Goal: Information Seeking & Learning: Learn about a topic

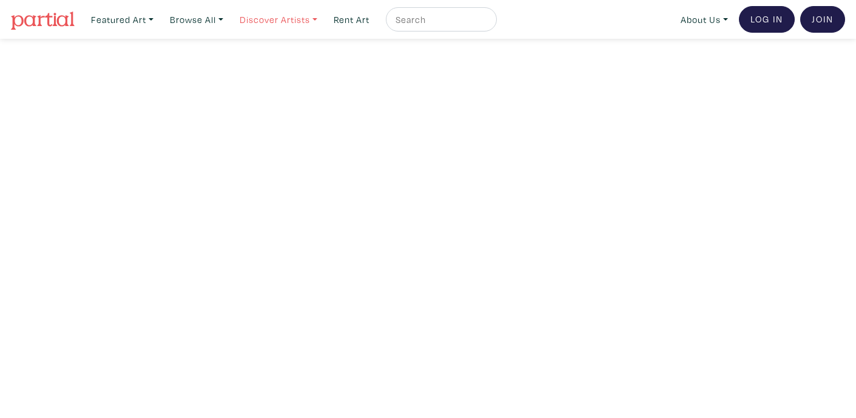
click at [306, 21] on link "Discover Artists" at bounding box center [278, 19] width 89 height 25
click at [286, 103] on link "OCAD U Showcase" at bounding box center [295, 108] width 99 height 11
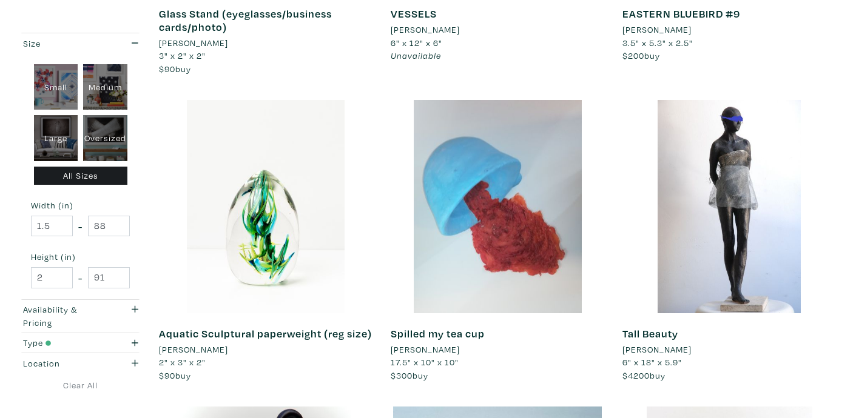
scroll to position [1694, 0]
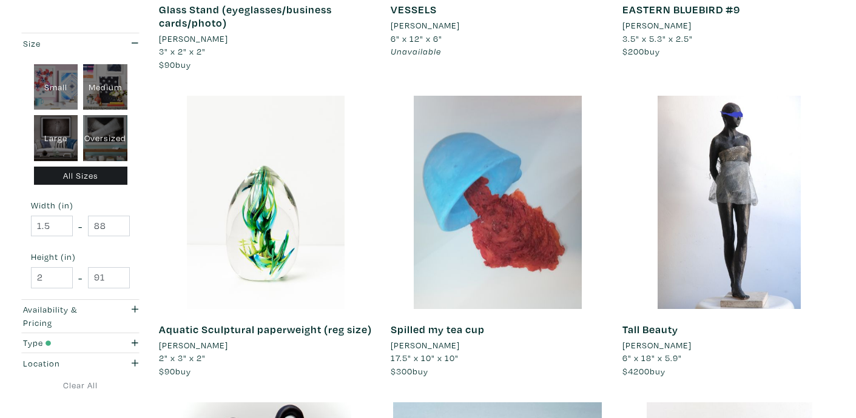
drag, startPoint x: 226, startPoint y: 359, endPoint x: 178, endPoint y: 363, distance: 48.0
click at [176, 352] on li "Isabelle Alepins" at bounding box center [193, 345] width 69 height 13
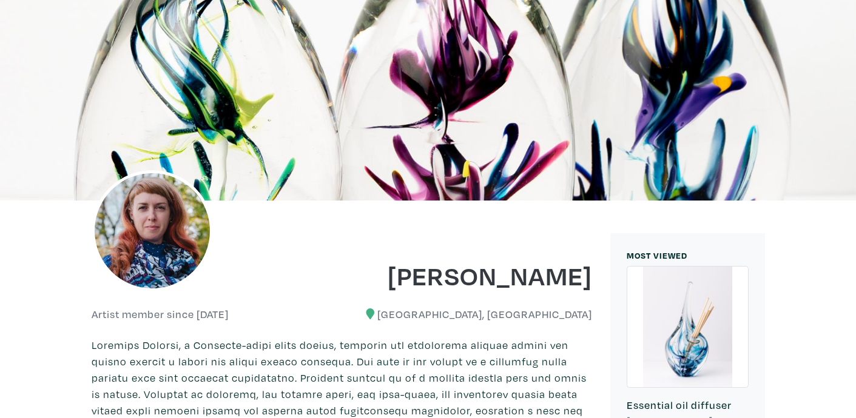
scroll to position [53, 0]
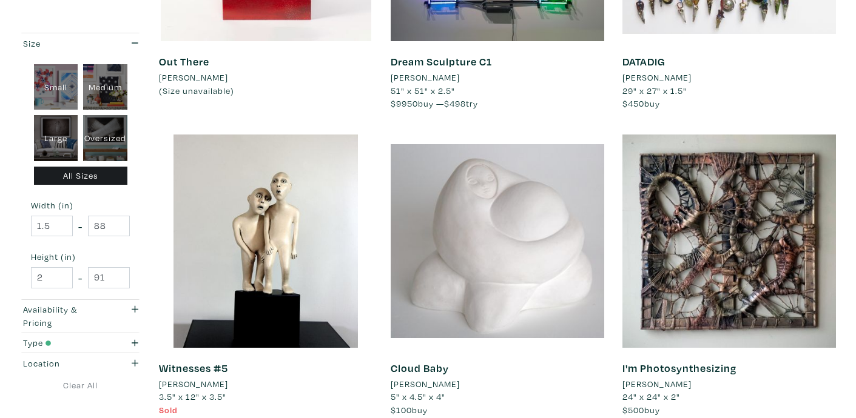
scroll to position [822, 0]
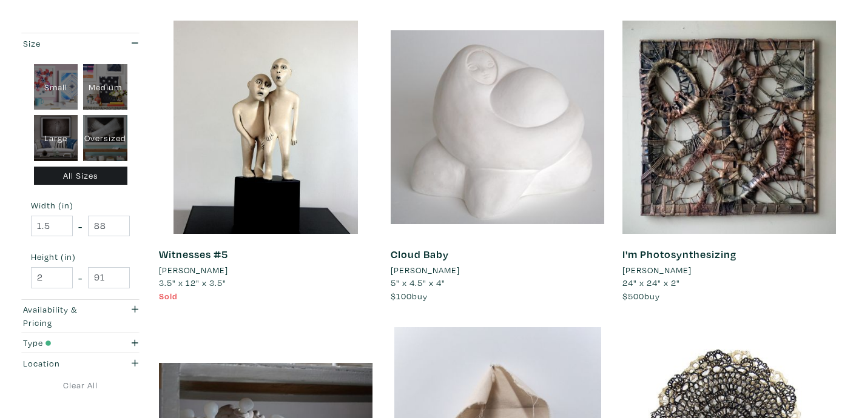
click at [399, 272] on li "Gillian Toliver" at bounding box center [424, 270] width 69 height 13
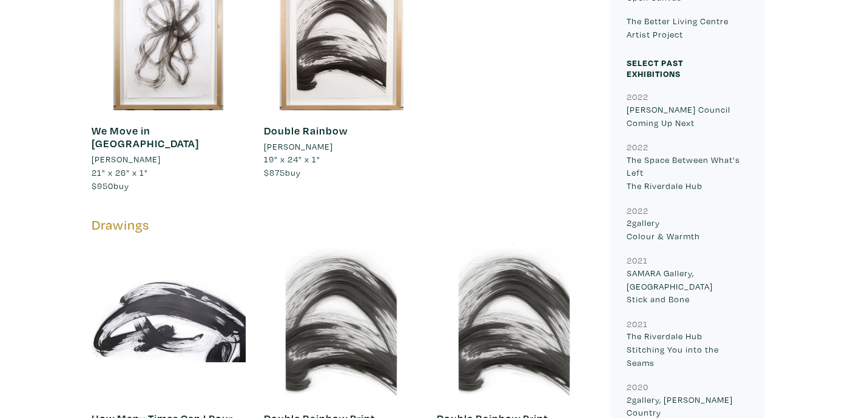
scroll to position [164, 0]
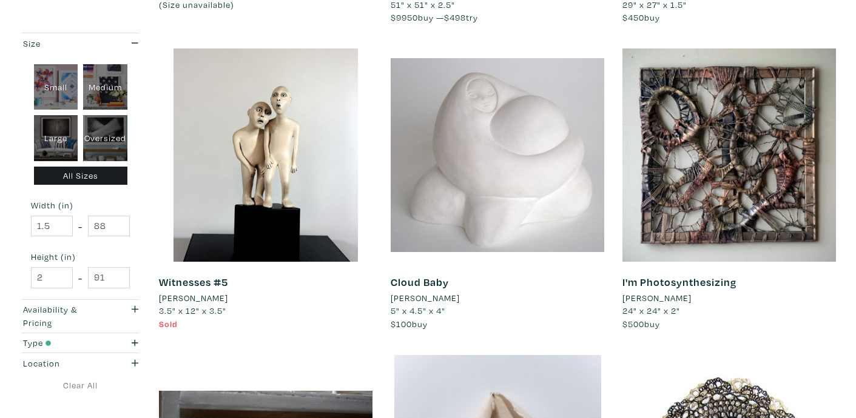
scroll to position [796, 0]
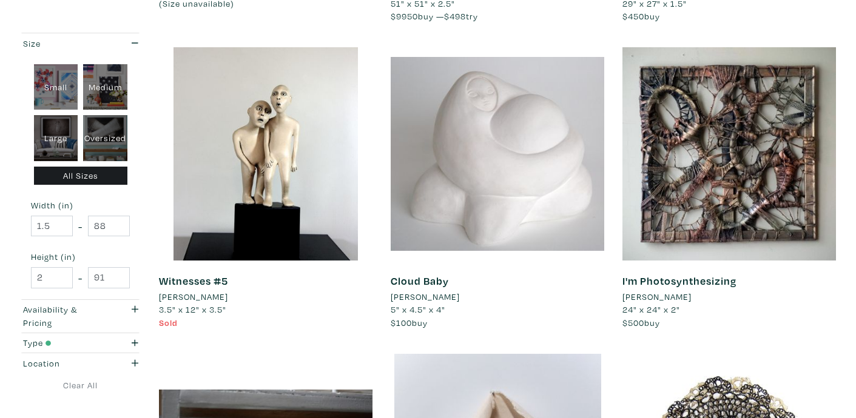
click at [181, 298] on li "Shahrzad Amin" at bounding box center [193, 296] width 69 height 13
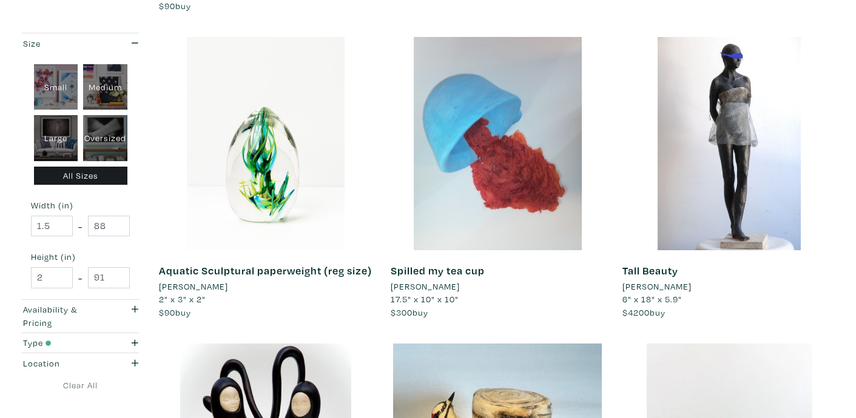
scroll to position [1774, 0]
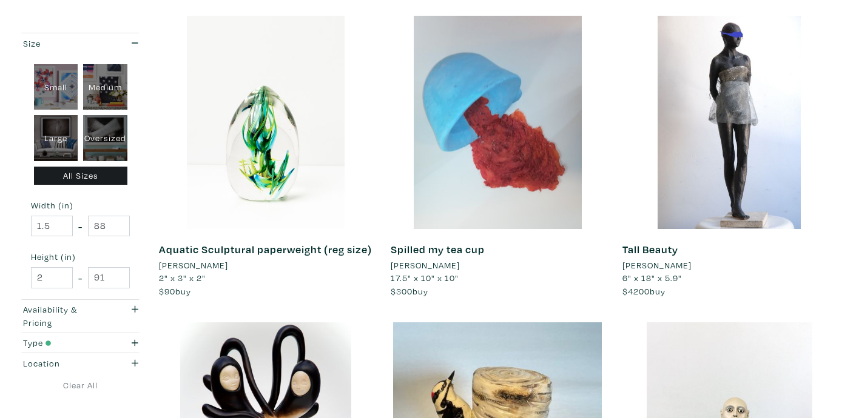
click at [412, 264] on li "Ian Mead" at bounding box center [424, 265] width 69 height 13
click at [633, 267] on li "Carolanne MacLean" at bounding box center [656, 265] width 69 height 13
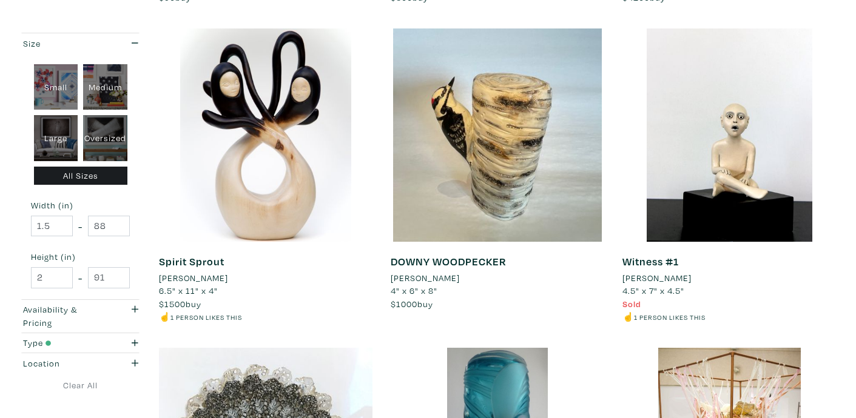
scroll to position [2113, 0]
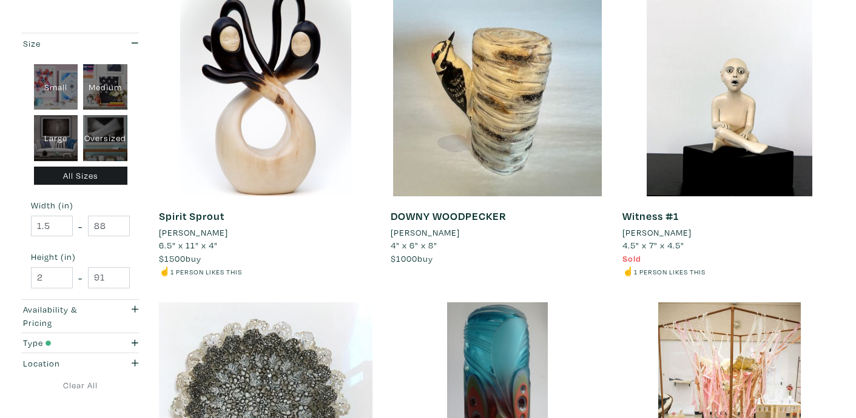
click at [414, 240] on li "Dan Nuttall" at bounding box center [424, 232] width 69 height 13
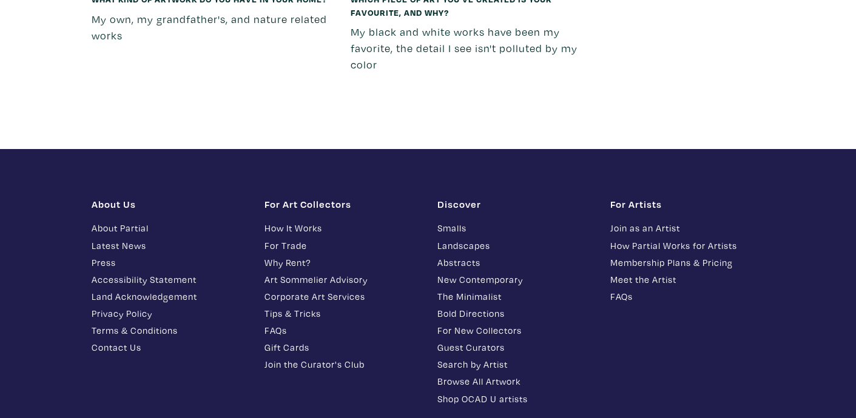
scroll to position [11487, 0]
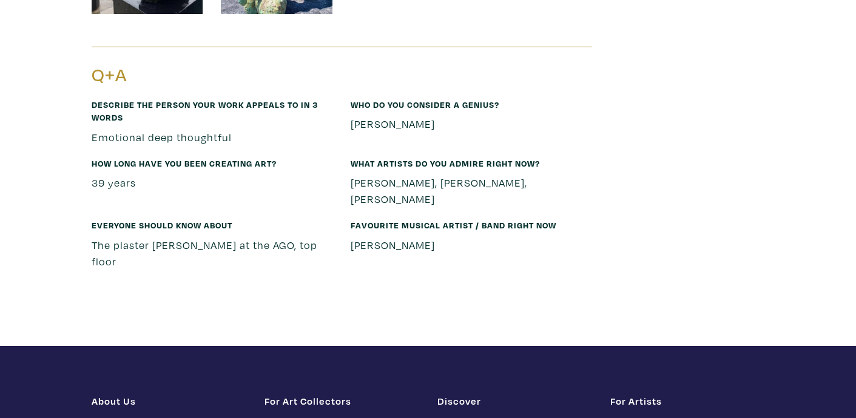
scroll to position [5039, 0]
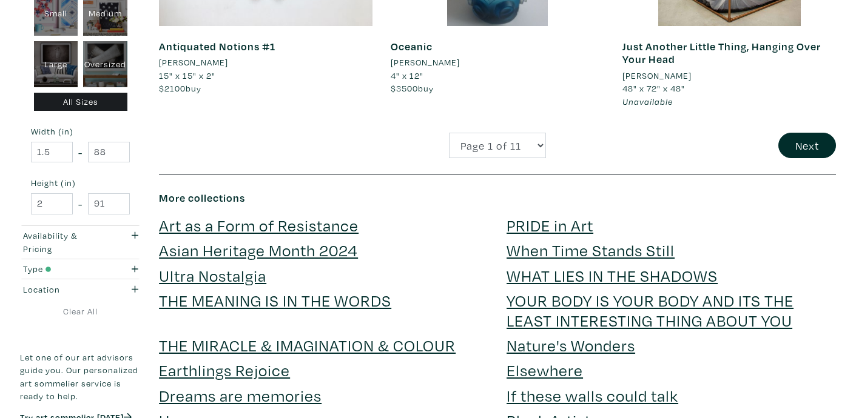
scroll to position [2713, 0]
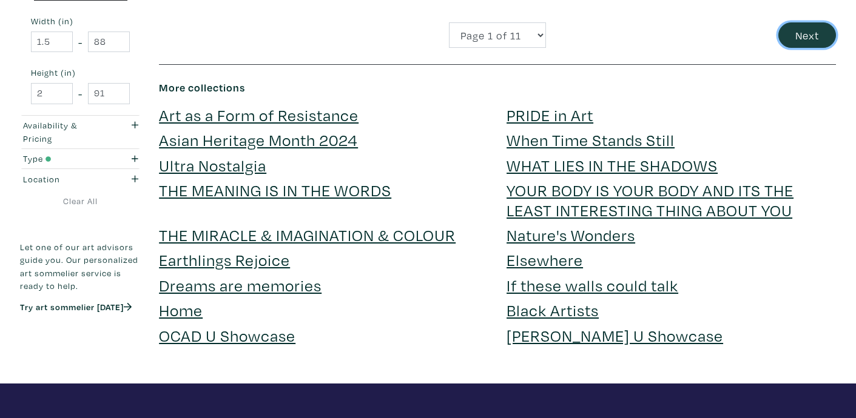
click at [800, 49] on button "Next" at bounding box center [807, 35] width 58 height 26
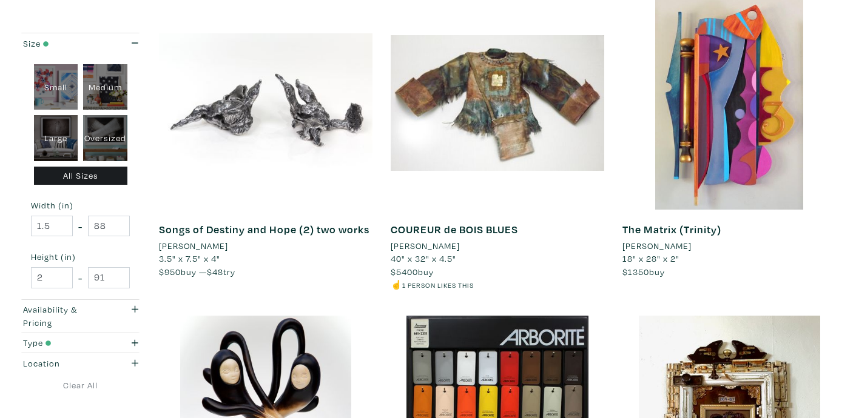
scroll to position [227, 0]
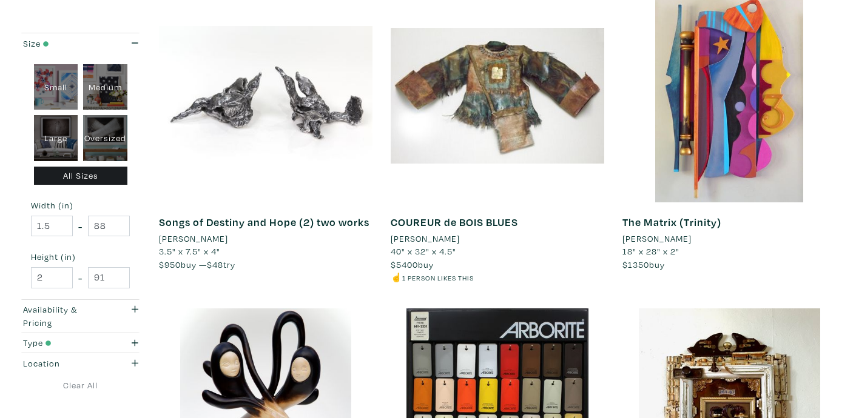
click at [194, 241] on li "[PERSON_NAME]" at bounding box center [193, 238] width 69 height 13
click at [666, 240] on li "Gordon Sellen" at bounding box center [656, 238] width 69 height 13
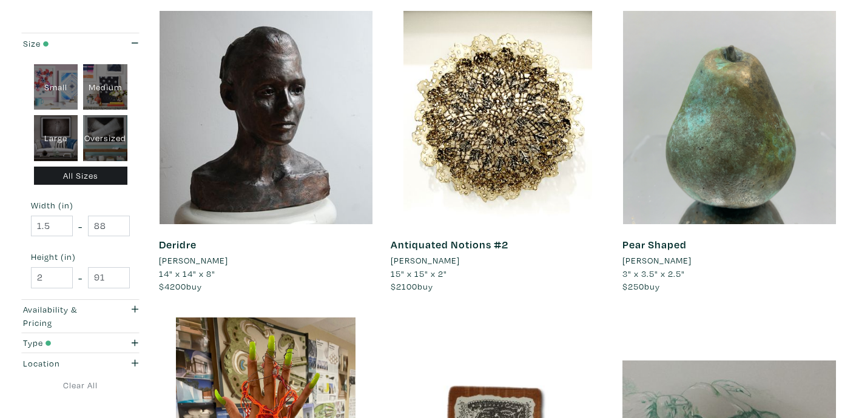
scroll to position [1175, 0]
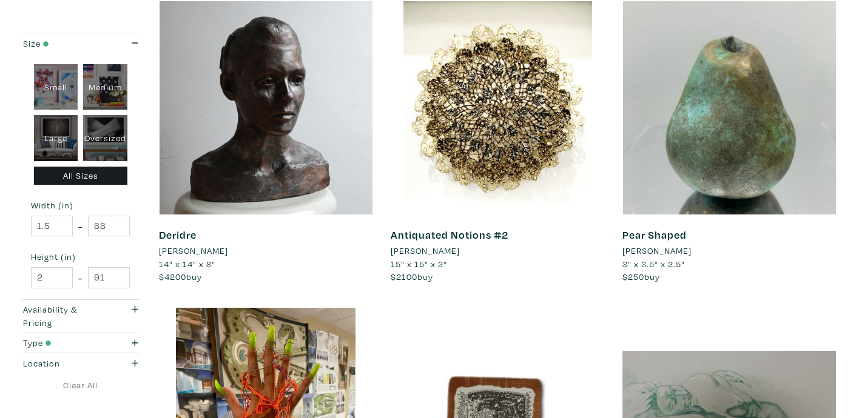
click at [657, 252] on li "Morris Wazney" at bounding box center [656, 250] width 69 height 13
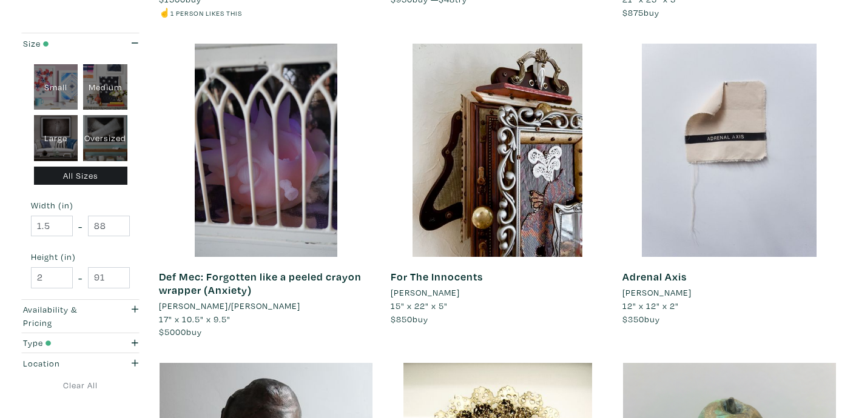
scroll to position [811, 0]
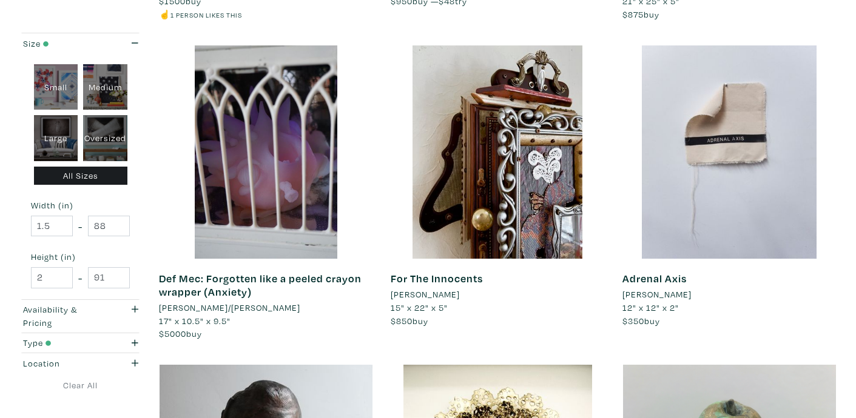
click at [650, 299] on li "[PERSON_NAME]" at bounding box center [656, 294] width 69 height 13
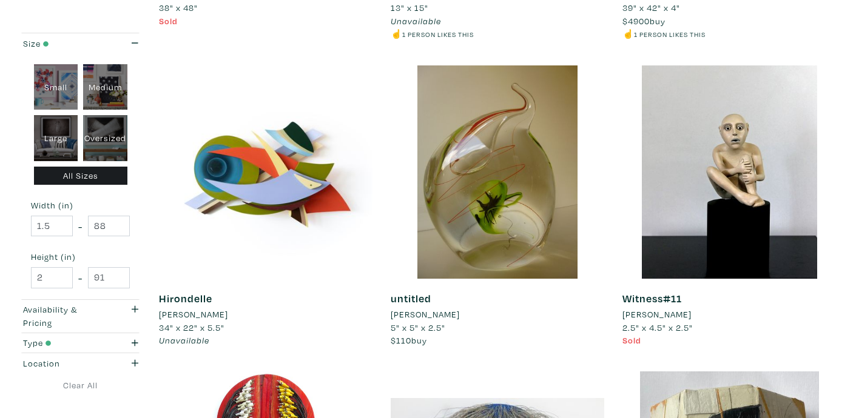
scroll to position [2045, 0]
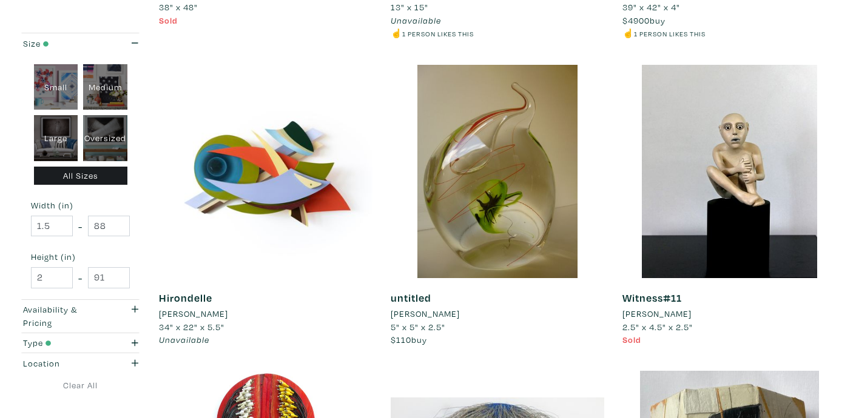
click at [201, 314] on li "[PERSON_NAME]" at bounding box center [193, 313] width 69 height 13
click at [460, 316] on li "Maciej Dyszkiewicz" at bounding box center [424, 313] width 69 height 13
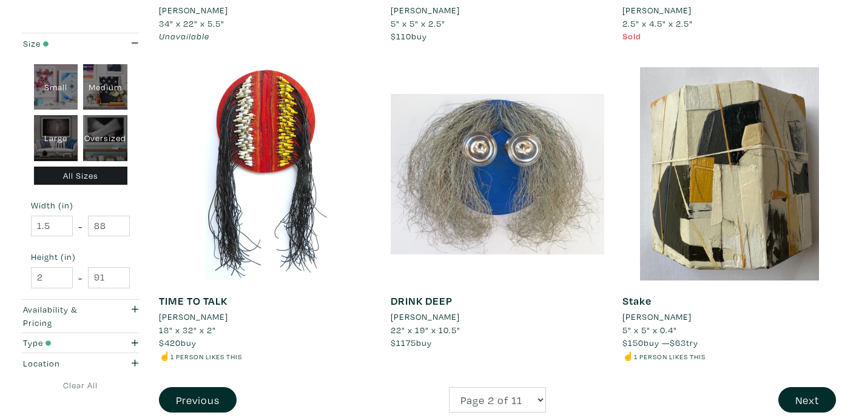
scroll to position [2351, 0]
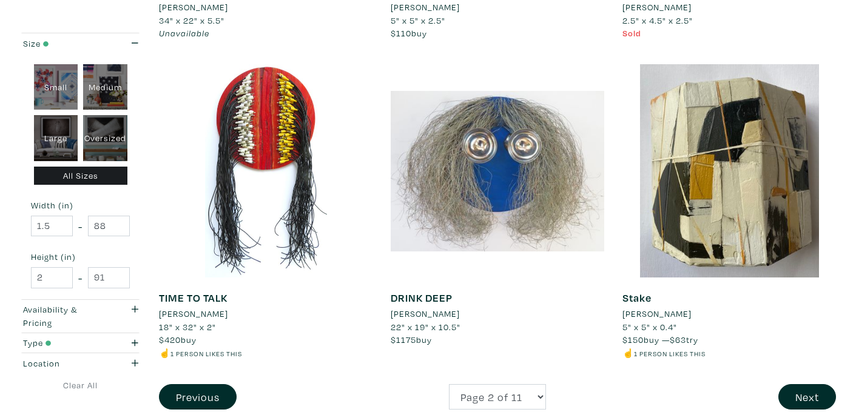
click at [658, 316] on li "Janice Kovar" at bounding box center [656, 313] width 69 height 13
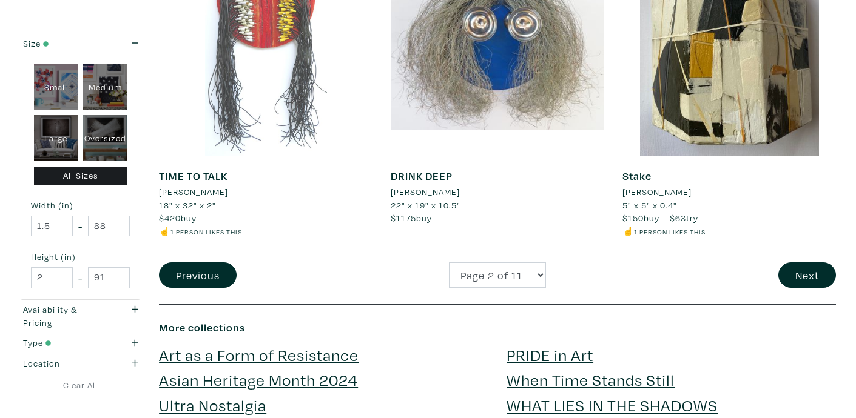
scroll to position [2488, 0]
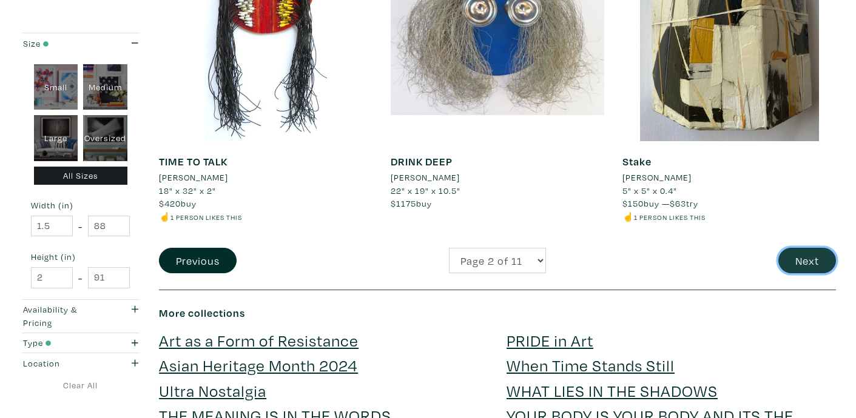
click at [802, 258] on button "Next" at bounding box center [807, 261] width 58 height 26
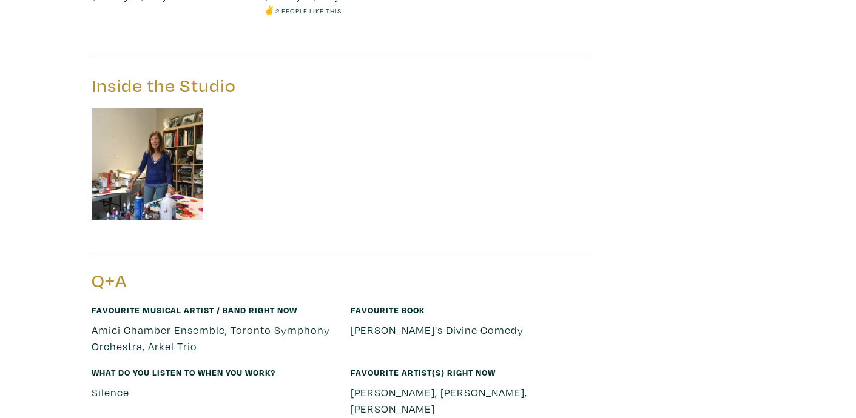
scroll to position [3094, 0]
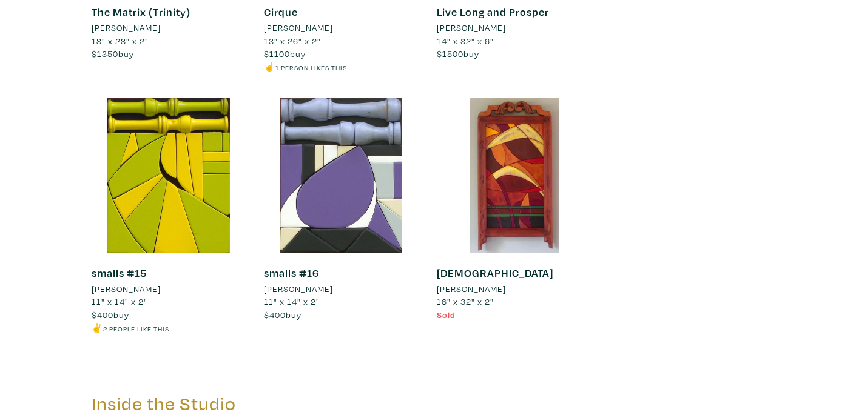
scroll to position [13054, 0]
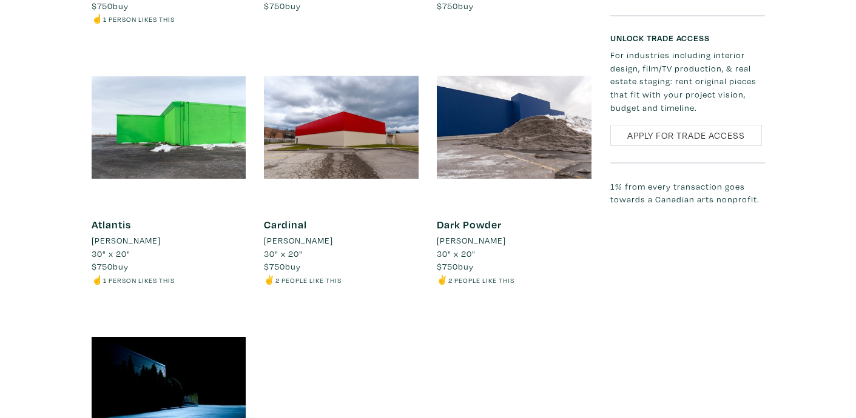
scroll to position [1228, 0]
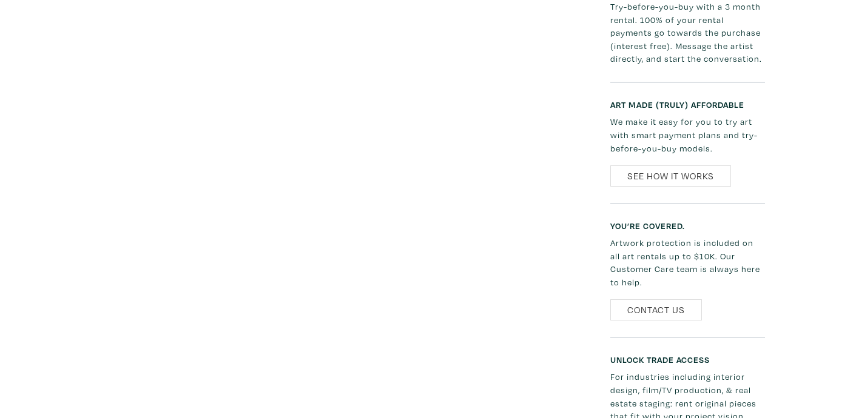
scroll to position [1199, 0]
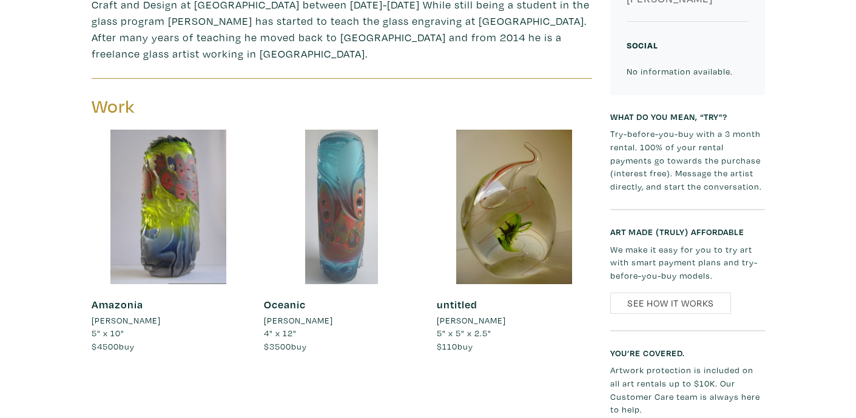
scroll to position [401, 0]
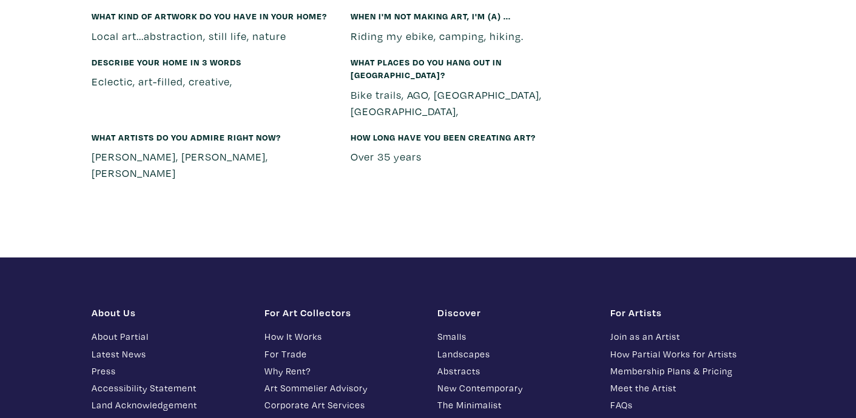
scroll to position [3517, 0]
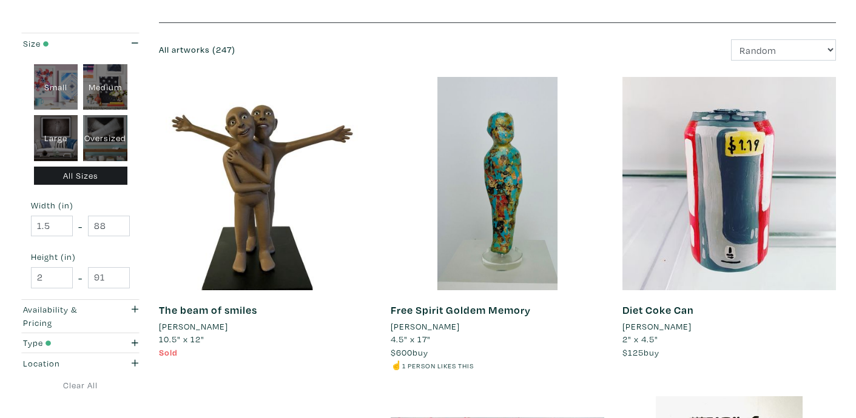
scroll to position [147, 0]
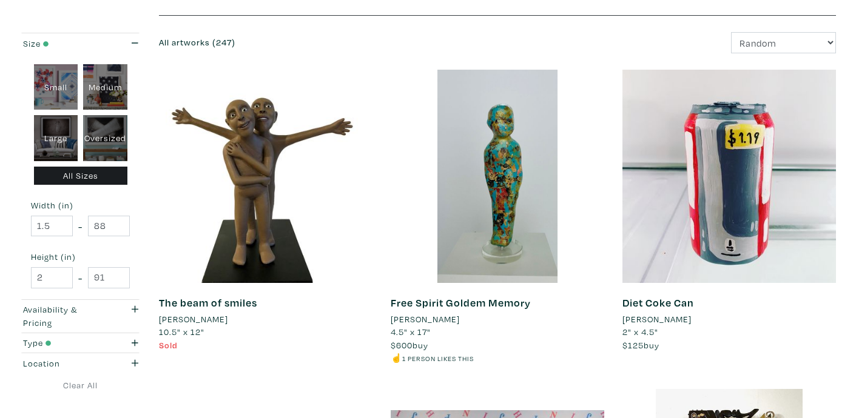
click at [444, 324] on li "[PERSON_NAME]" at bounding box center [424, 319] width 69 height 13
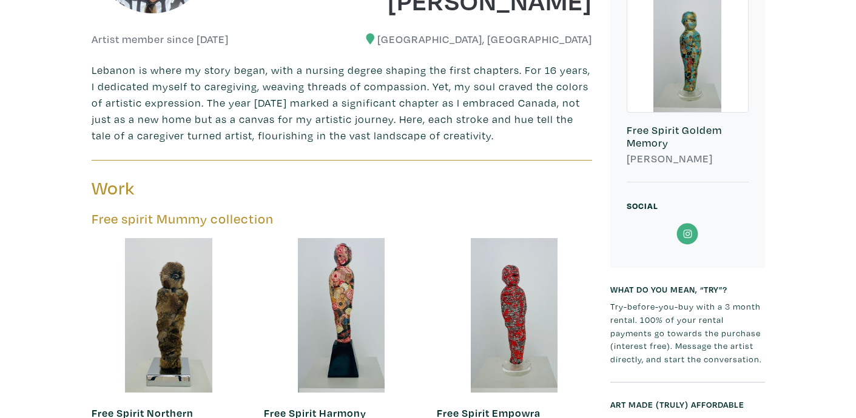
scroll to position [340, 0]
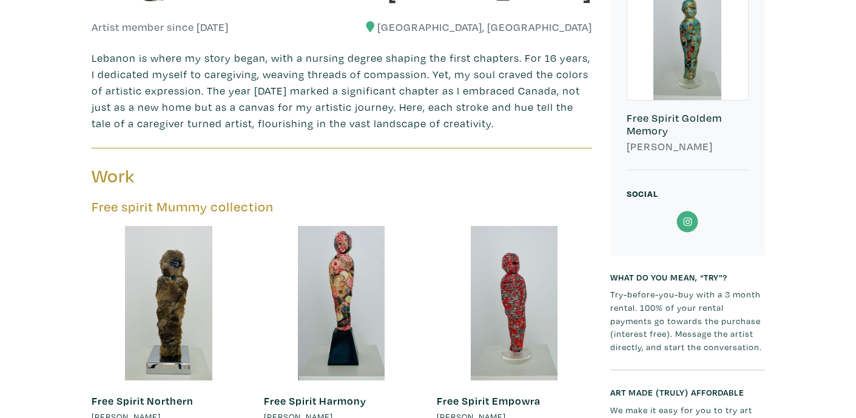
click at [682, 218] on icon at bounding box center [687, 222] width 27 height 22
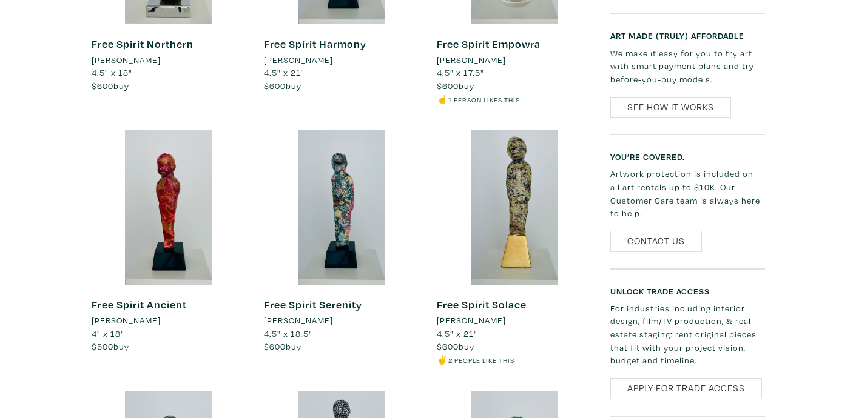
scroll to position [700, 0]
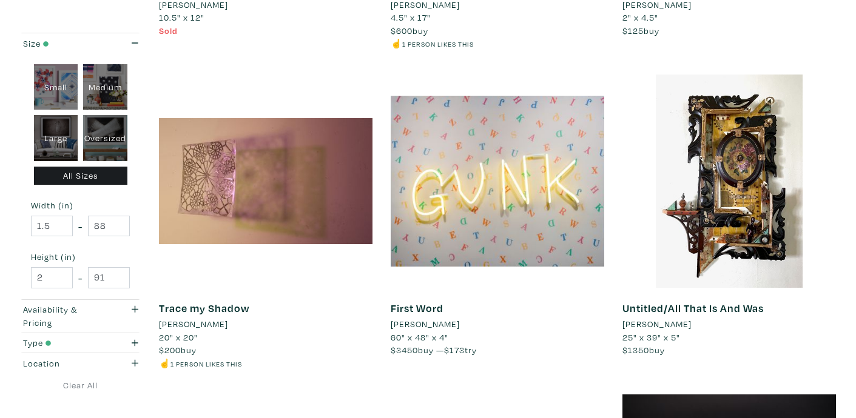
scroll to position [467, 0]
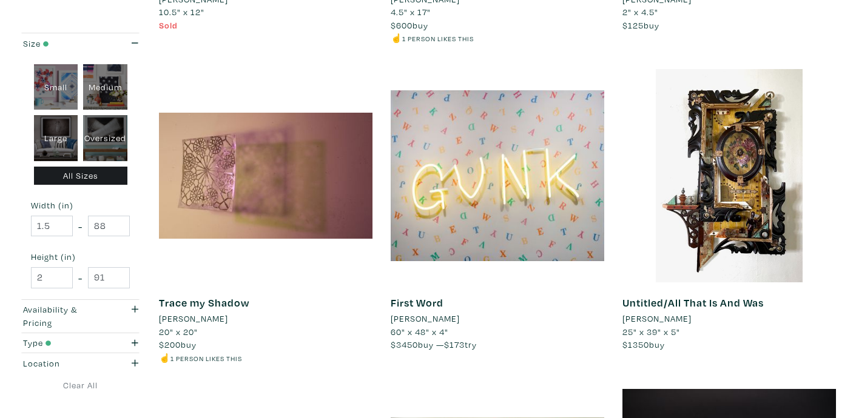
click at [409, 318] on li "[PERSON_NAME]" at bounding box center [424, 318] width 69 height 13
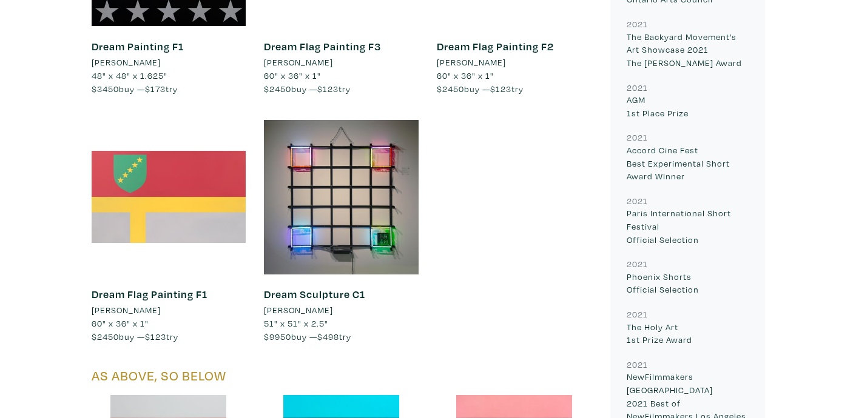
scroll to position [5446, 0]
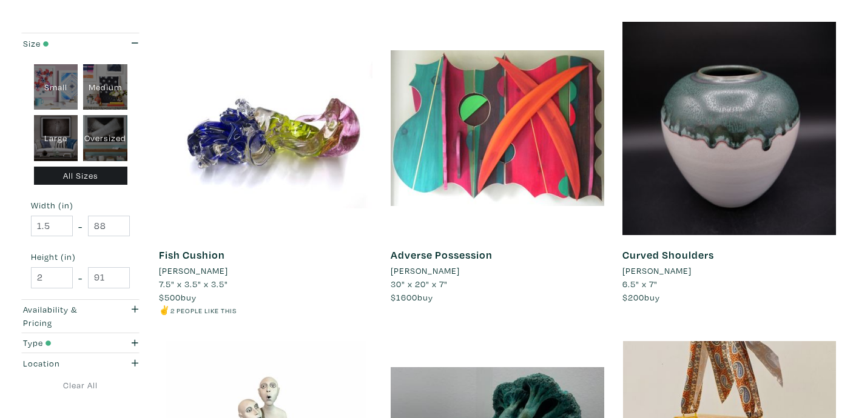
scroll to position [840, 0]
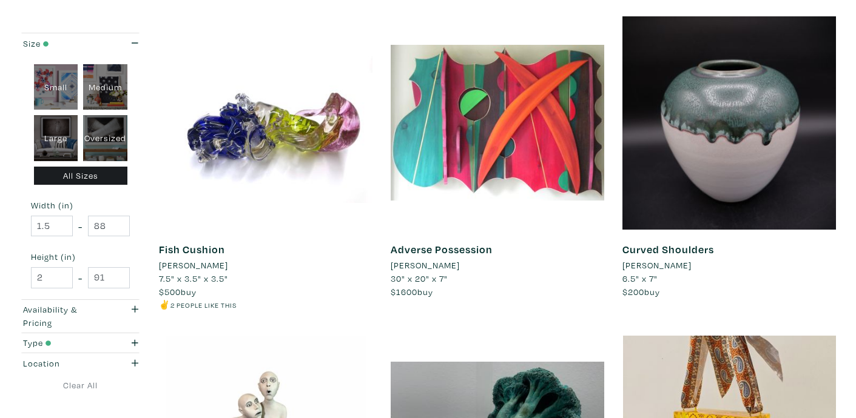
click at [190, 265] on li "Donny Nie" at bounding box center [193, 265] width 69 height 13
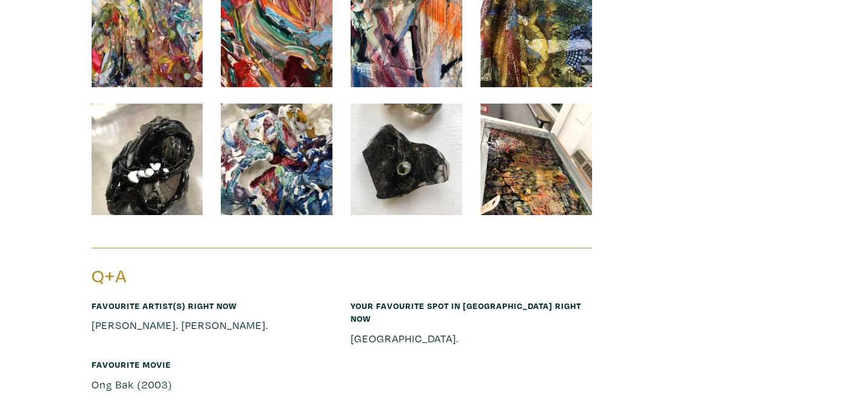
scroll to position [5404, 0]
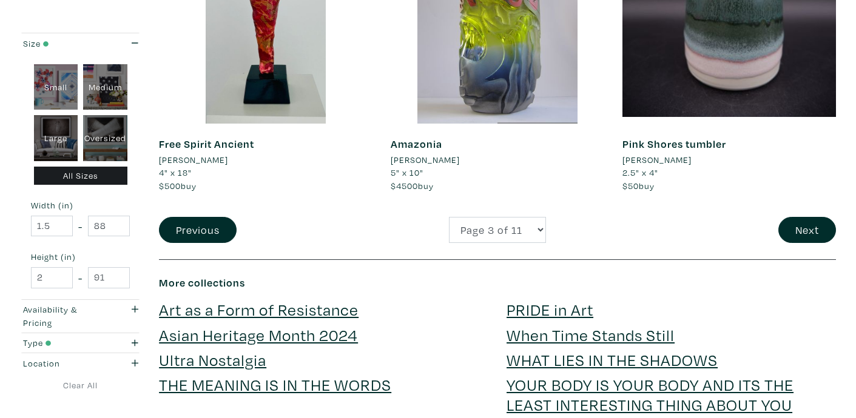
scroll to position [2550, 0]
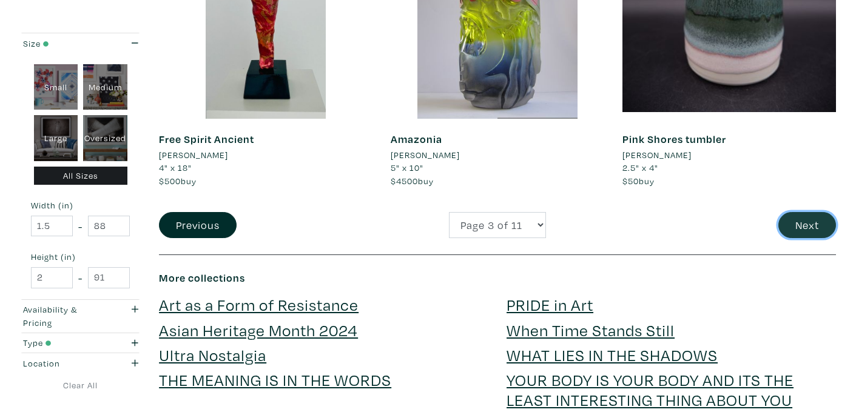
click at [816, 229] on button "Next" at bounding box center [807, 225] width 58 height 26
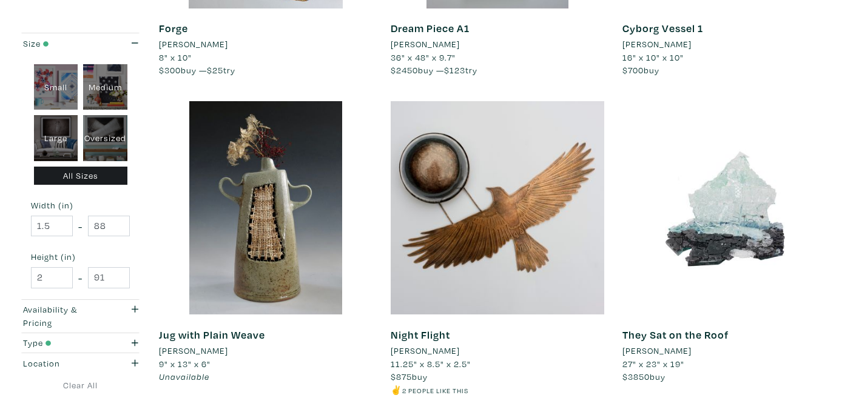
scroll to position [2316, 0]
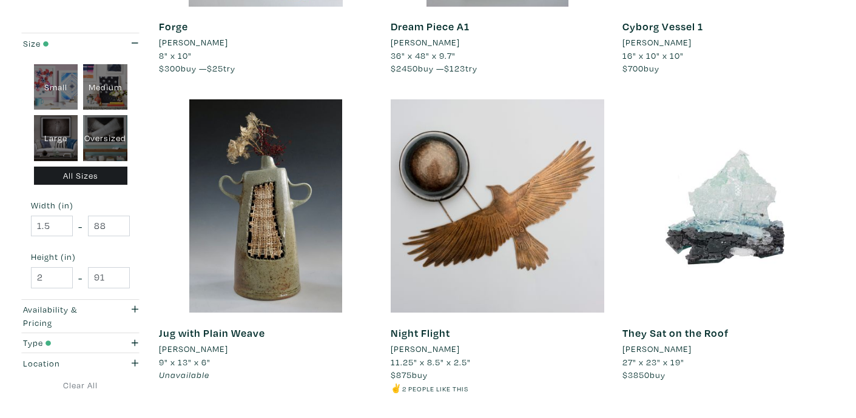
click at [675, 349] on li "[PERSON_NAME]" at bounding box center [656, 349] width 69 height 13
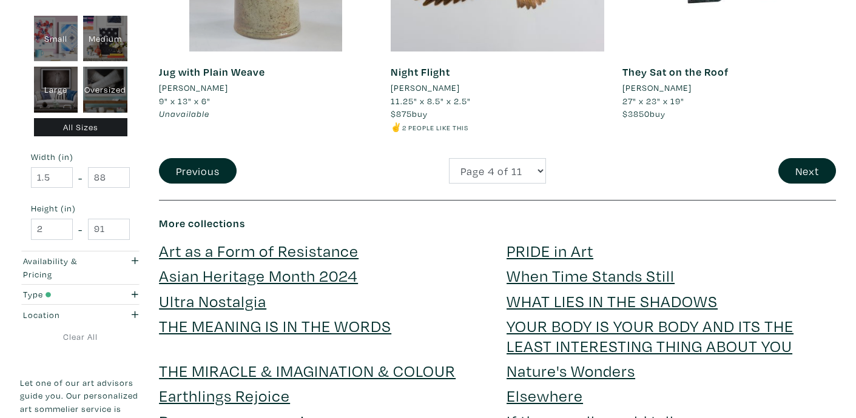
scroll to position [2585, 0]
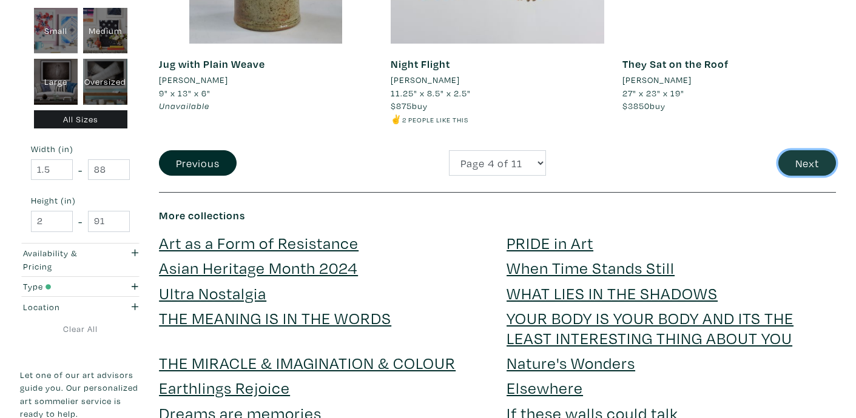
click at [804, 173] on button "Next" at bounding box center [807, 163] width 58 height 26
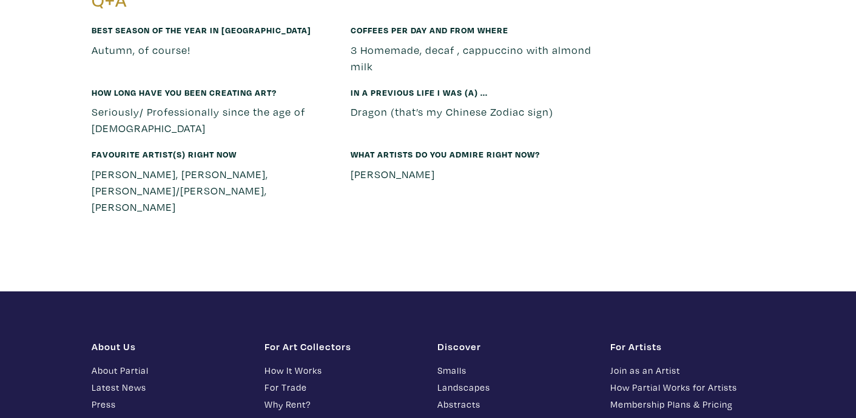
scroll to position [1986, 0]
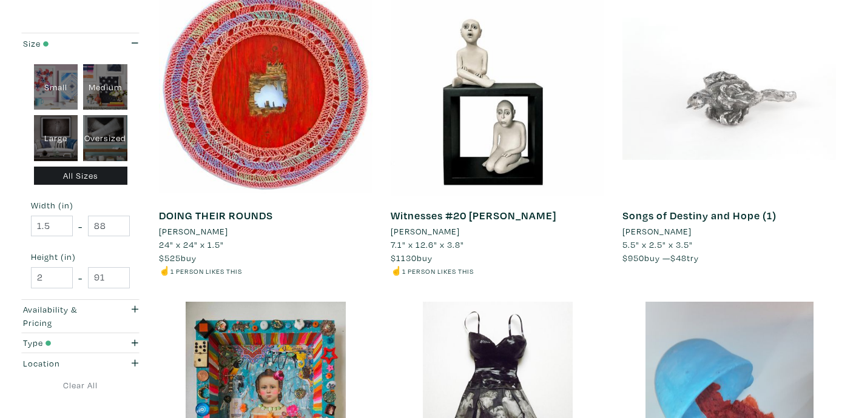
scroll to position [1189, 0]
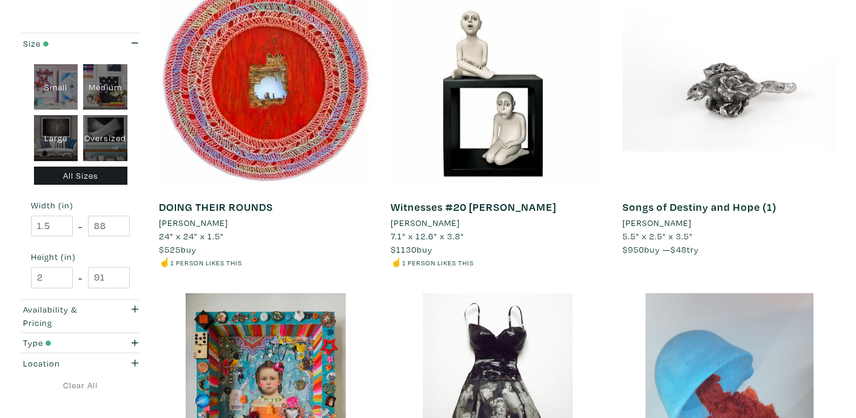
click at [658, 223] on li "[PERSON_NAME]" at bounding box center [656, 222] width 69 height 13
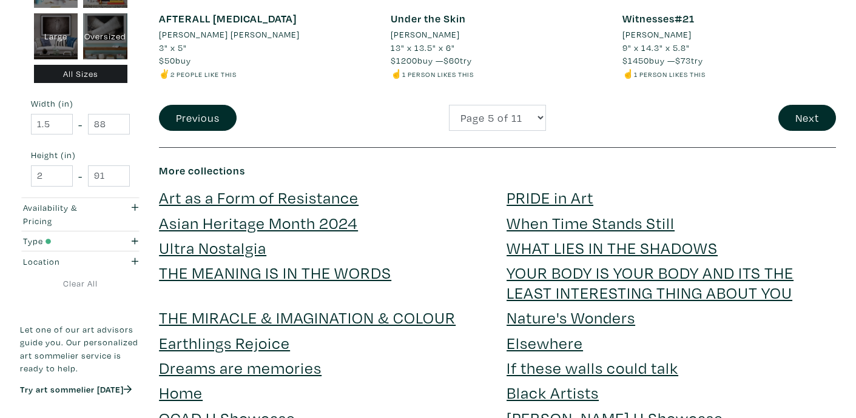
scroll to position [2655, 0]
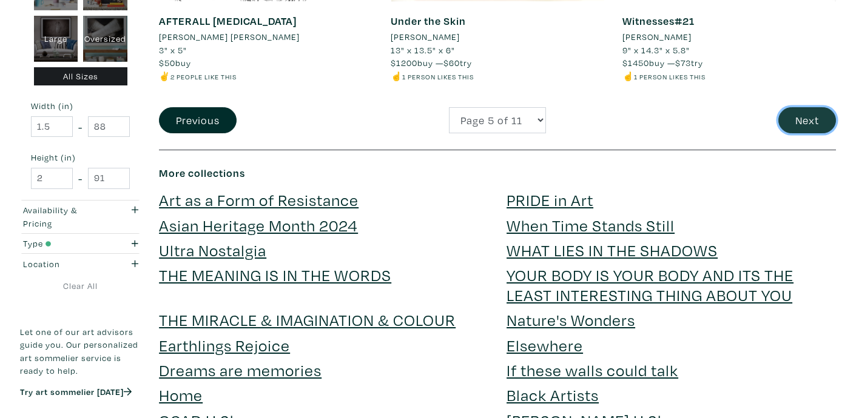
click at [819, 124] on button "Next" at bounding box center [807, 120] width 58 height 26
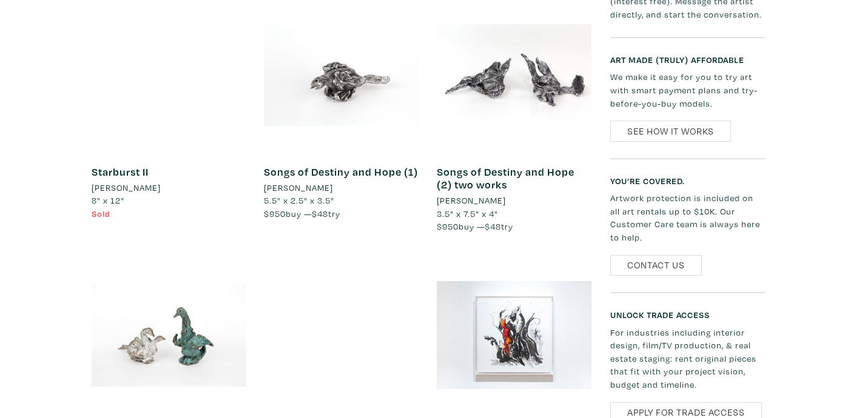
scroll to position [1918, 0]
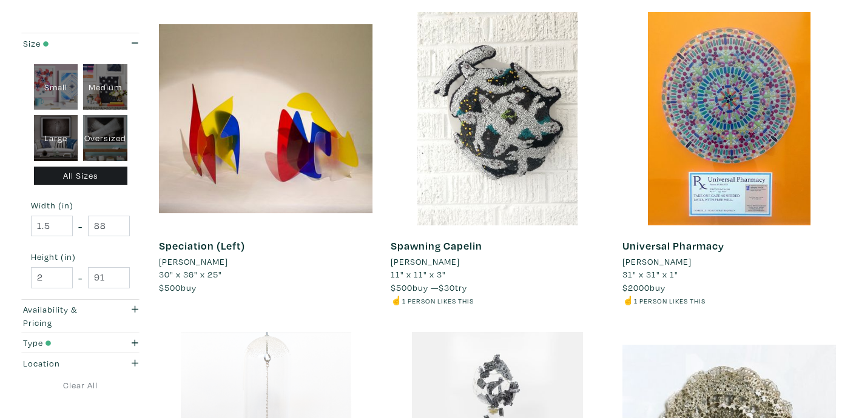
scroll to position [1779, 0]
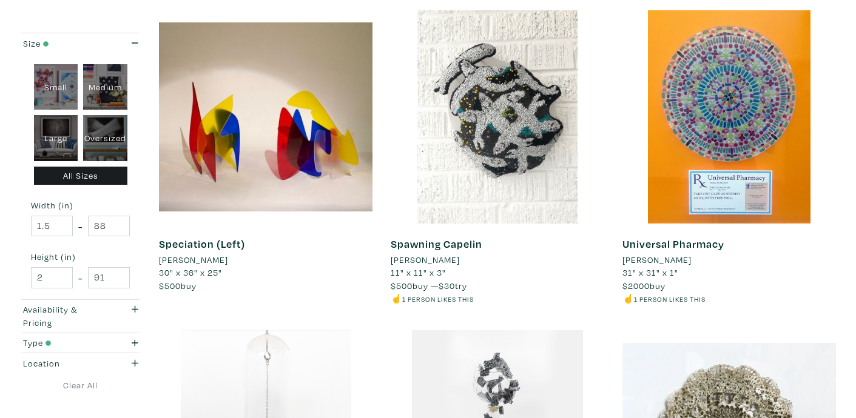
click at [214, 261] on li "[PERSON_NAME]" at bounding box center [193, 259] width 69 height 13
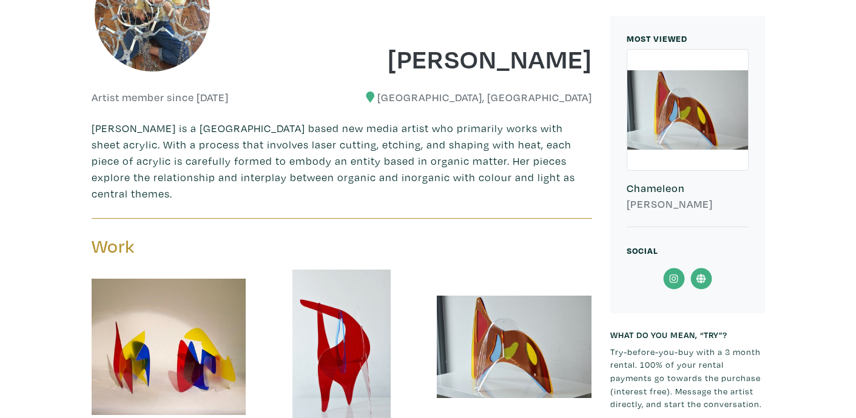
scroll to position [267, 0]
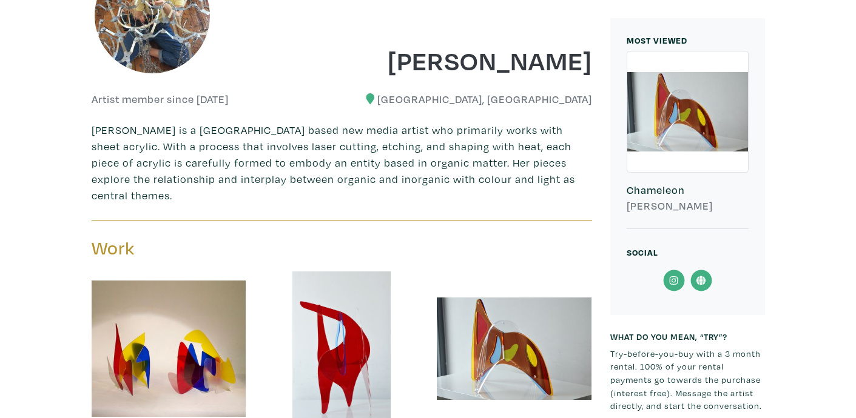
click at [672, 280] on icon at bounding box center [673, 281] width 27 height 22
click at [703, 278] on icon at bounding box center [700, 280] width 9 height 9
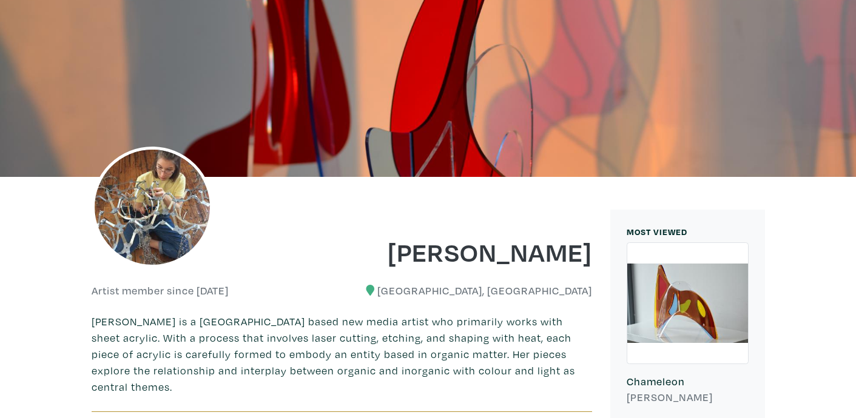
scroll to position [0, 0]
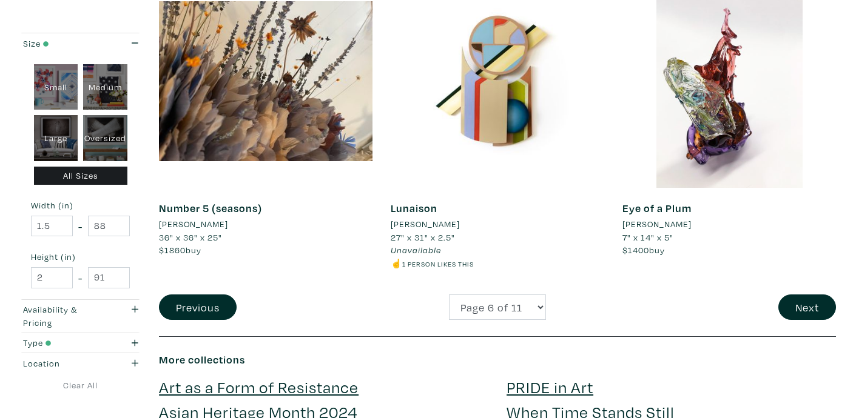
scroll to position [2471, 0]
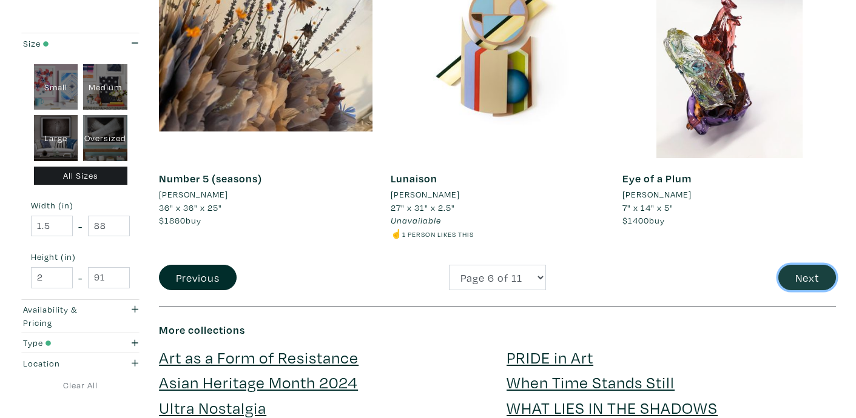
click at [810, 275] on button "Next" at bounding box center [807, 278] width 58 height 26
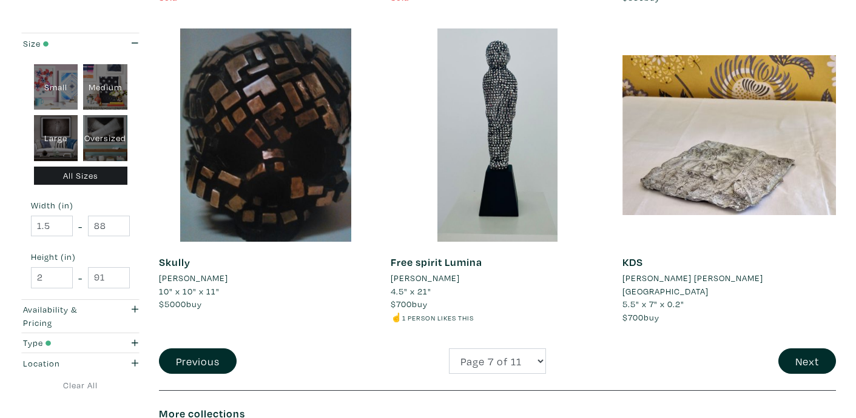
scroll to position [2393, 0]
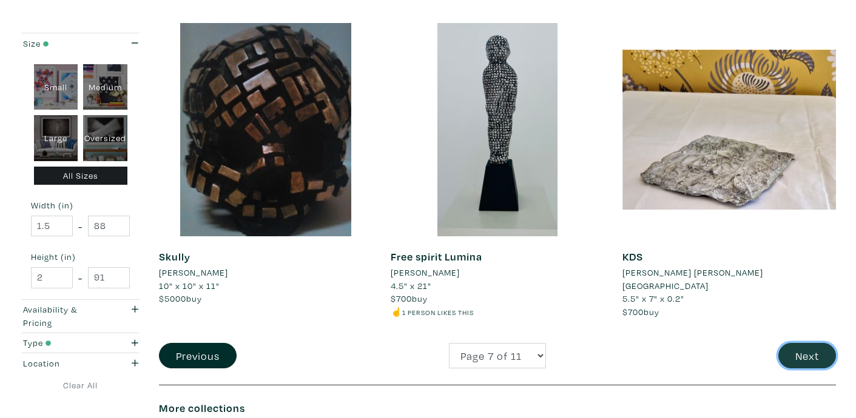
click at [800, 349] on button "Next" at bounding box center [807, 356] width 58 height 26
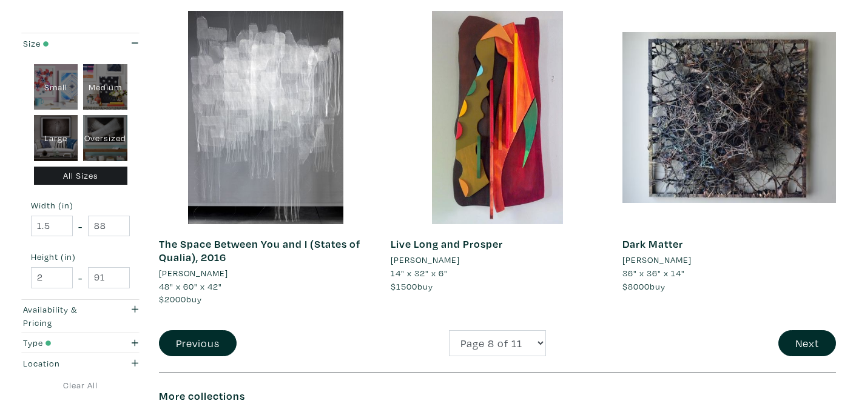
scroll to position [2394, 0]
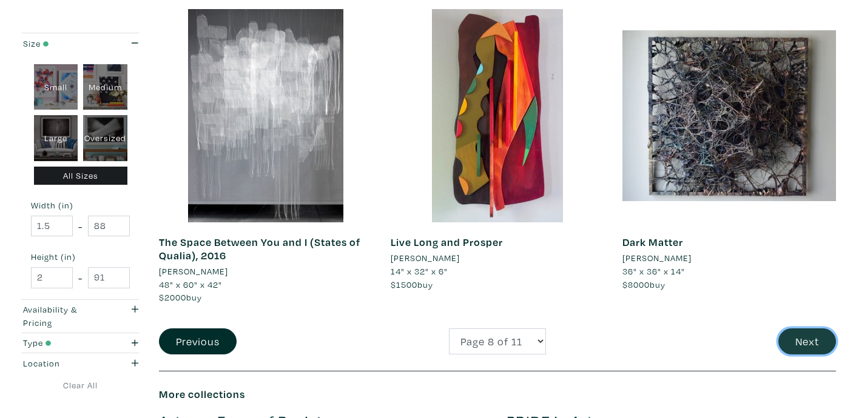
click at [808, 349] on button "Next" at bounding box center [807, 342] width 58 height 26
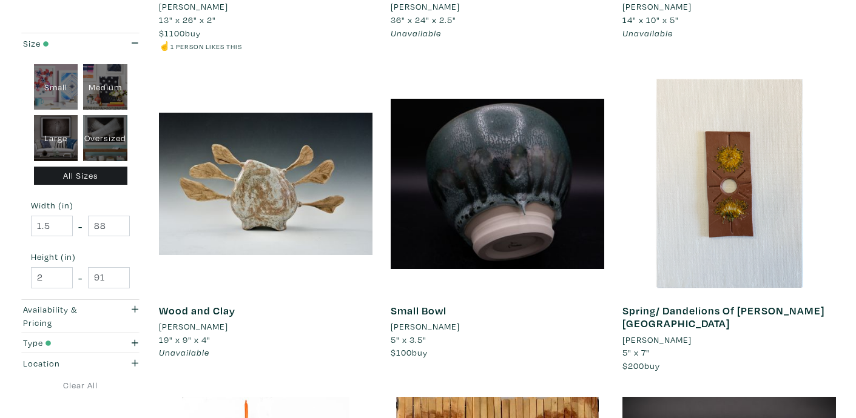
scroll to position [1101, 0]
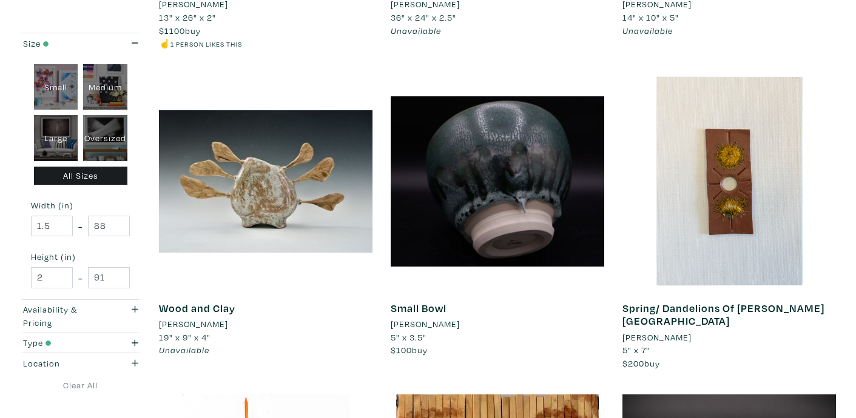
click at [209, 321] on li "[PERSON_NAME]" at bounding box center [193, 324] width 69 height 13
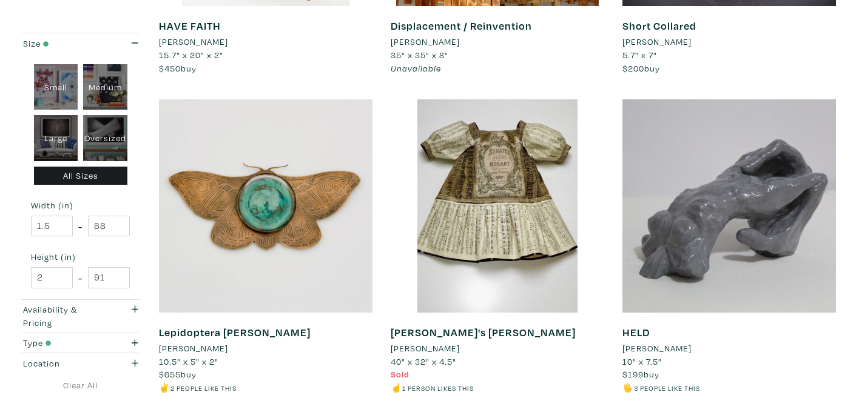
scroll to position [1714, 0]
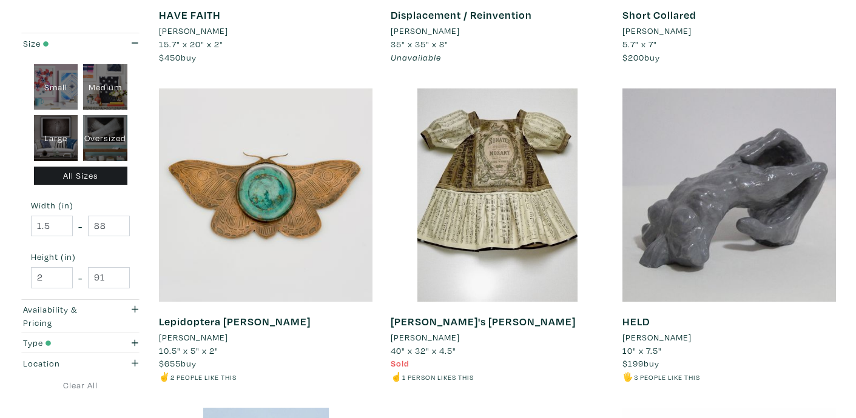
click at [640, 331] on li "[PERSON_NAME]" at bounding box center [656, 337] width 69 height 13
click at [427, 331] on li "[PERSON_NAME]" at bounding box center [424, 337] width 69 height 13
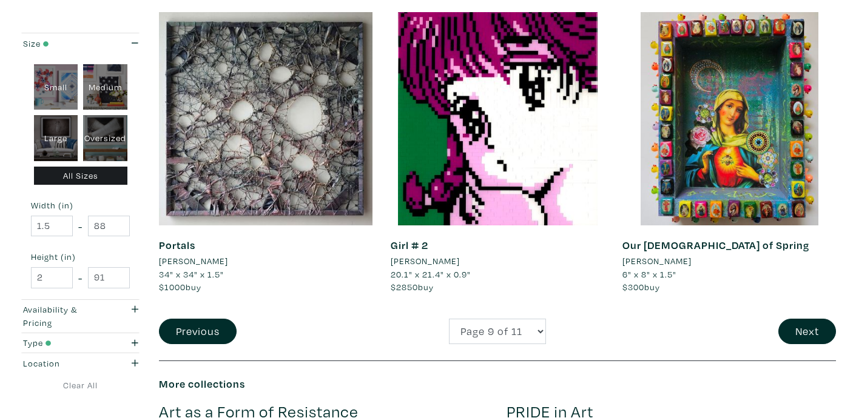
scroll to position [2472, 0]
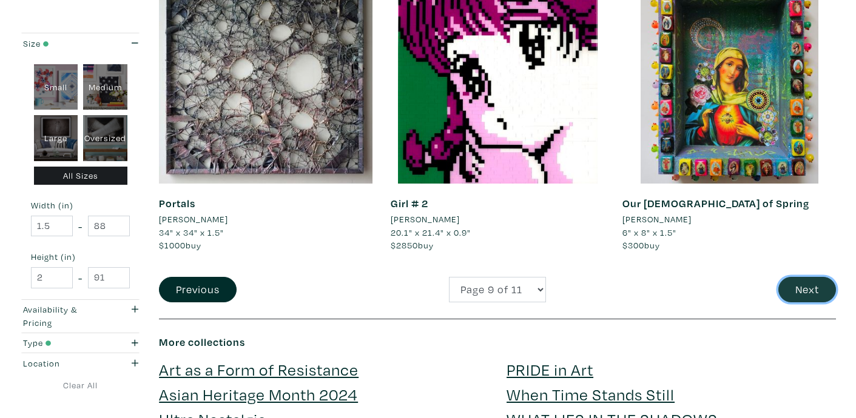
click at [807, 283] on button "Next" at bounding box center [807, 290] width 58 height 26
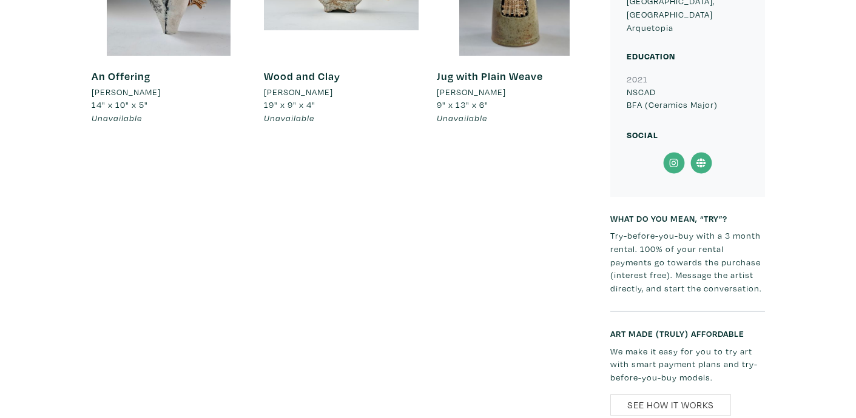
scroll to position [831, 0]
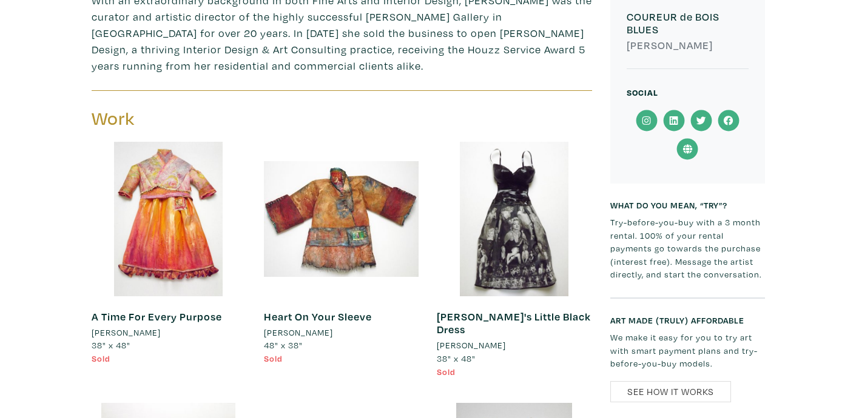
scroll to position [442, 0]
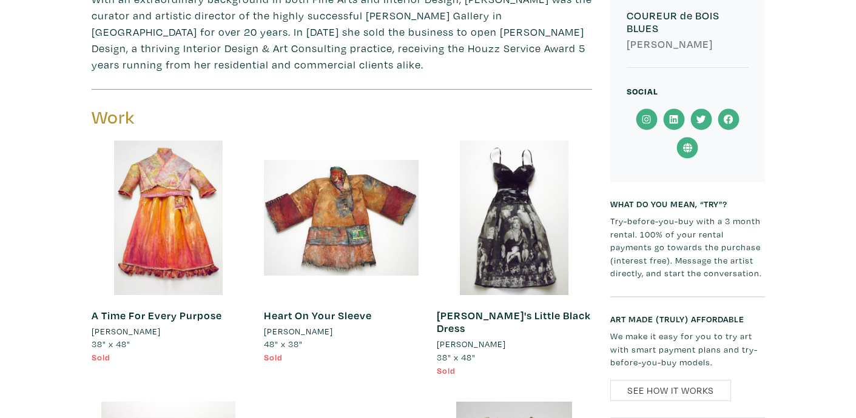
click at [684, 153] on icon at bounding box center [687, 148] width 27 height 22
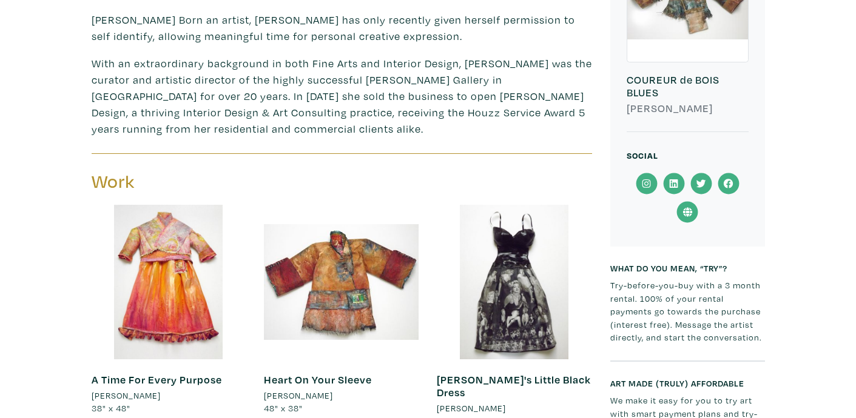
scroll to position [388, 0]
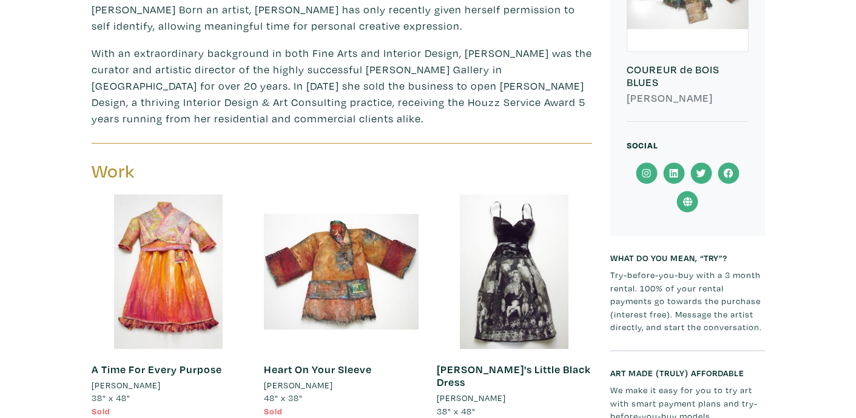
click at [647, 175] on icon at bounding box center [646, 173] width 8 height 8
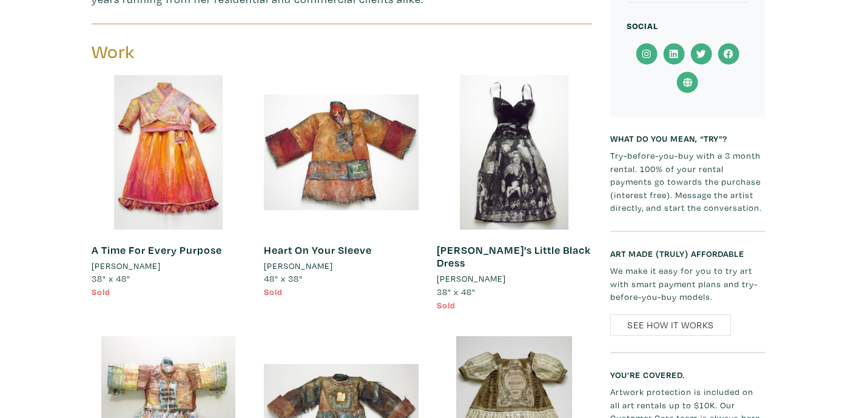
scroll to position [0, 0]
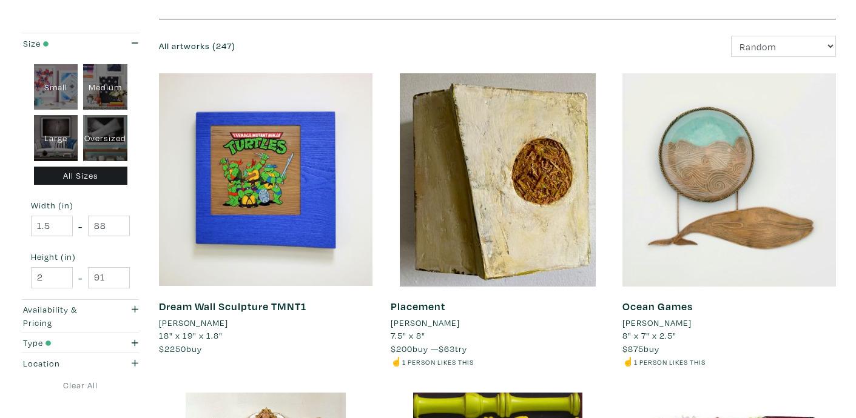
scroll to position [153, 0]
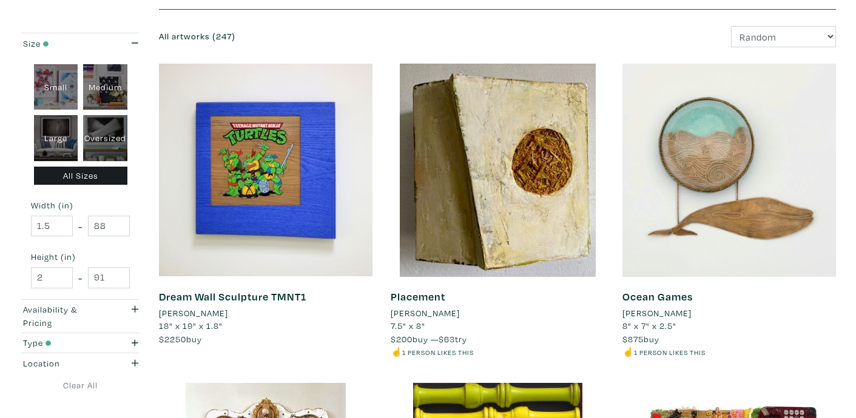
click at [423, 313] on li "[PERSON_NAME]" at bounding box center [424, 313] width 69 height 13
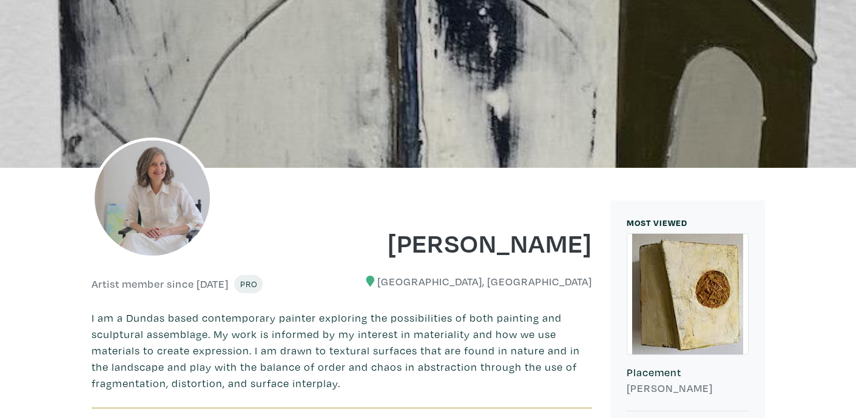
scroll to position [87, 0]
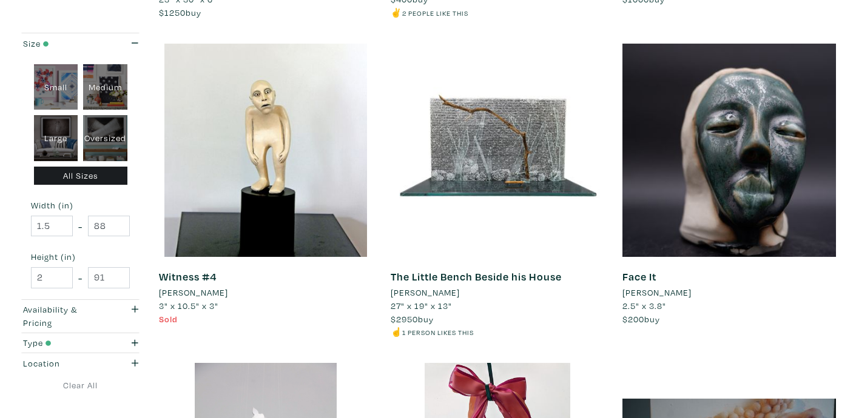
scroll to position [816, 0]
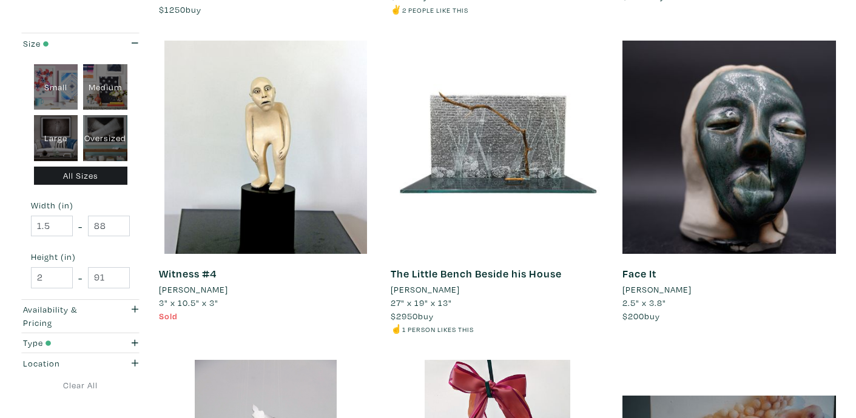
click at [672, 287] on li "[PERSON_NAME]" at bounding box center [656, 289] width 69 height 13
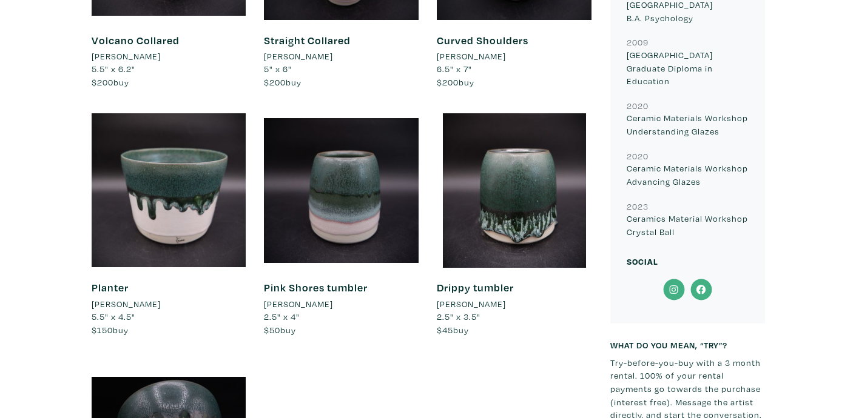
scroll to position [1046, 0]
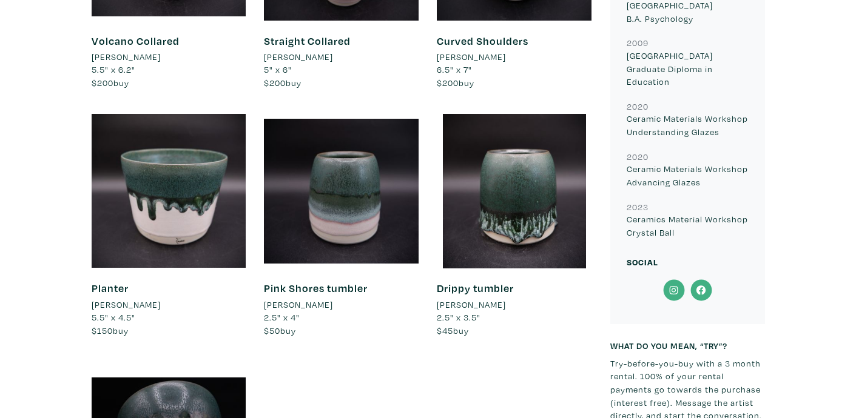
click at [674, 280] on icon at bounding box center [673, 291] width 27 height 22
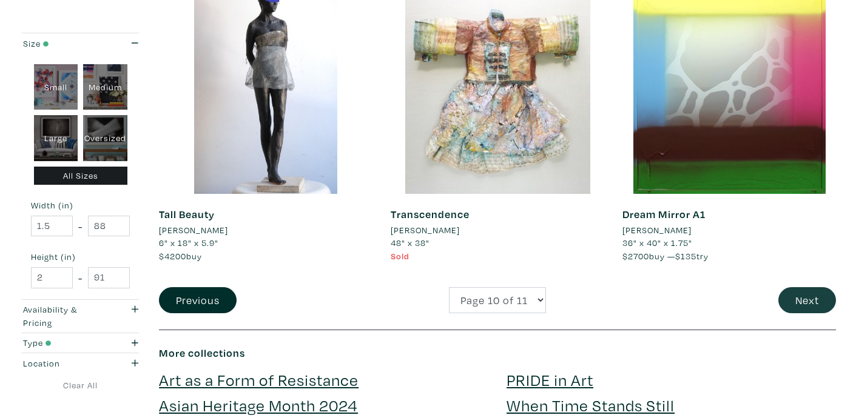
scroll to position [2476, 0]
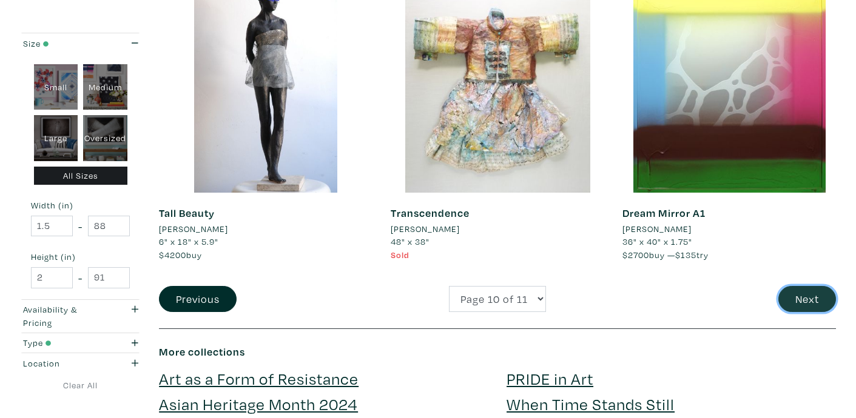
click at [824, 303] on button "Next" at bounding box center [807, 299] width 58 height 26
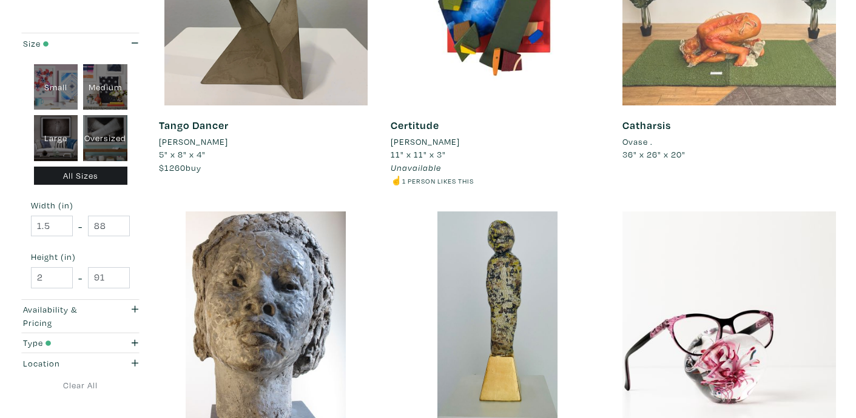
scroll to position [282, 0]
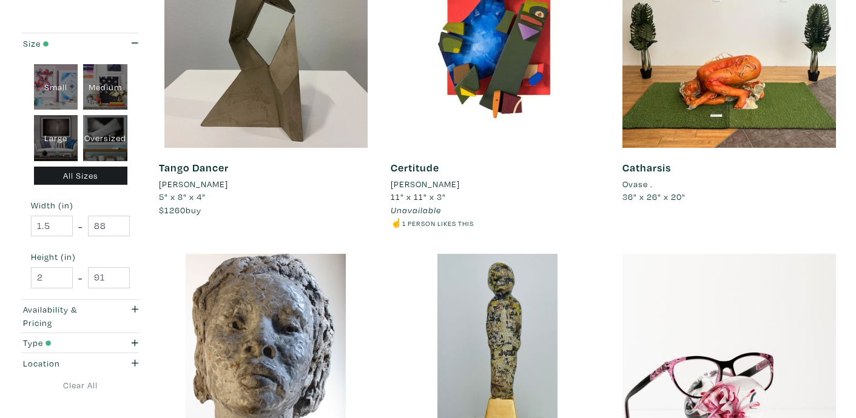
click at [209, 181] on li "[PERSON_NAME]" at bounding box center [193, 184] width 69 height 13
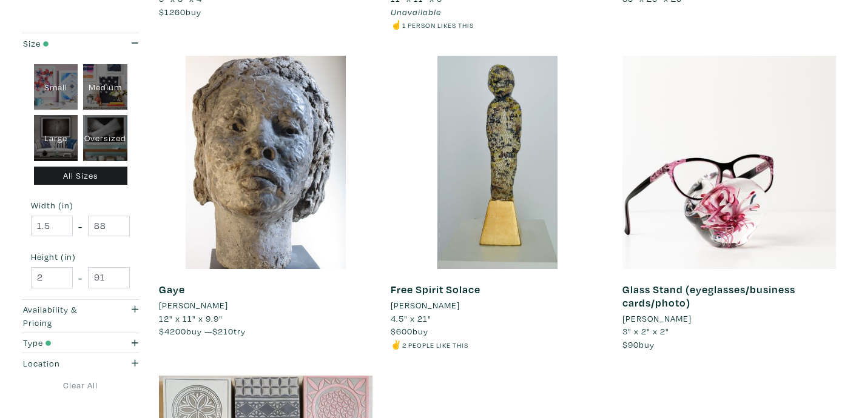
scroll to position [489, 0]
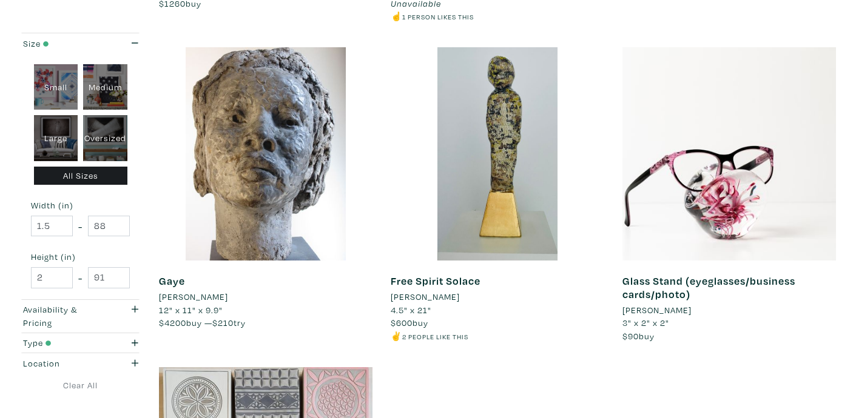
click at [216, 295] on li "Carolanne MacLean" at bounding box center [193, 296] width 69 height 13
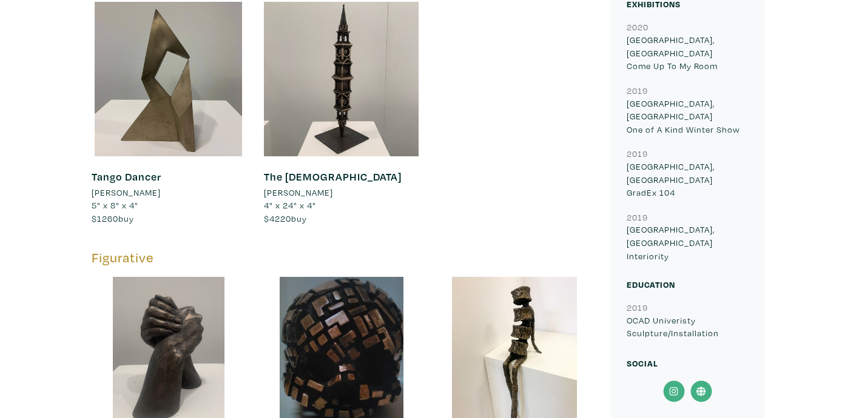
scroll to position [766, 0]
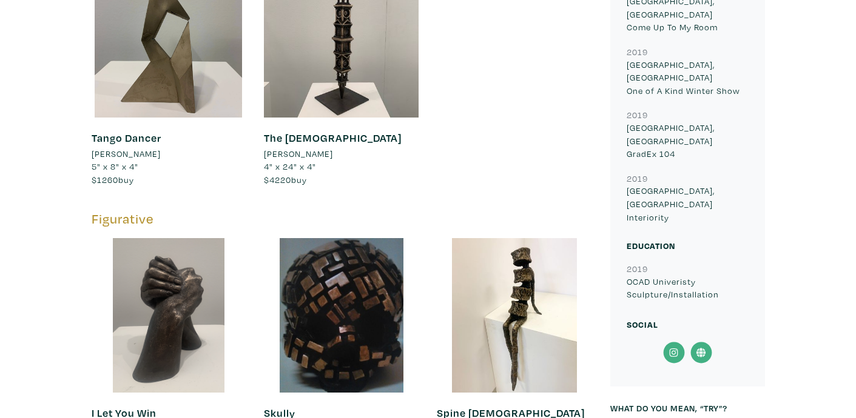
click at [676, 349] on icon at bounding box center [673, 353] width 8 height 8
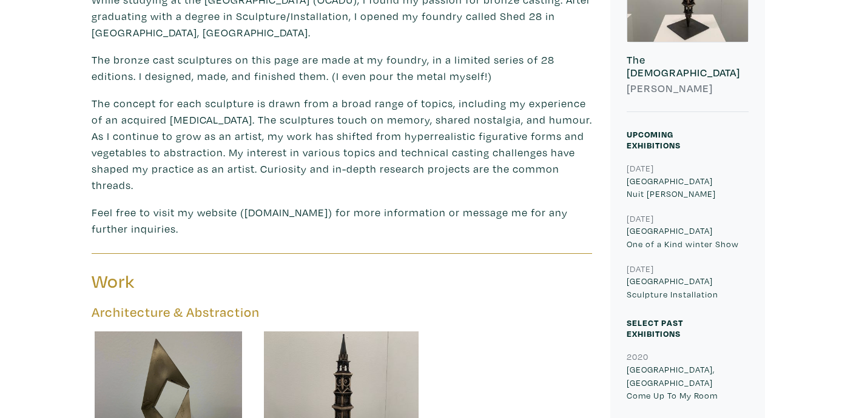
scroll to position [0, 0]
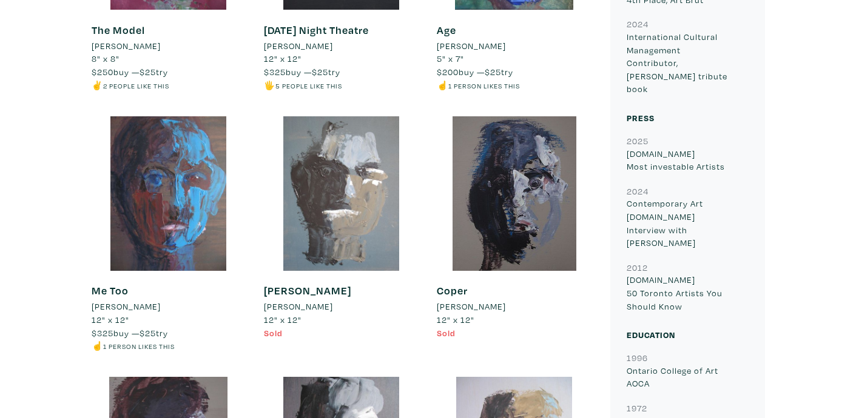
scroll to position [1861, 0]
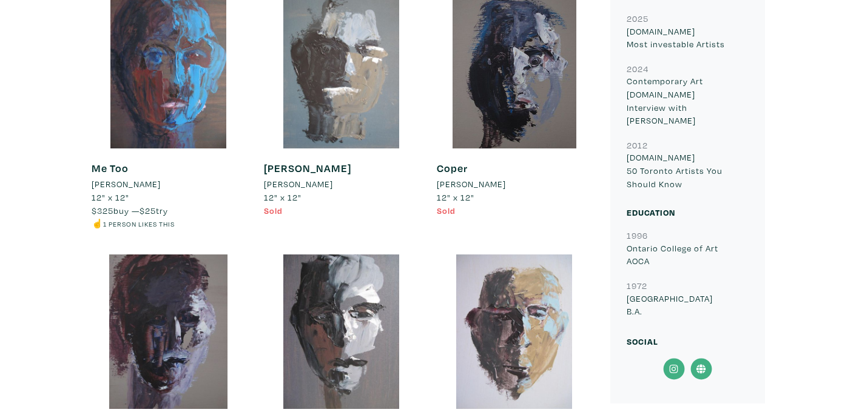
click at [566, 350] on div at bounding box center [514, 332] width 155 height 155
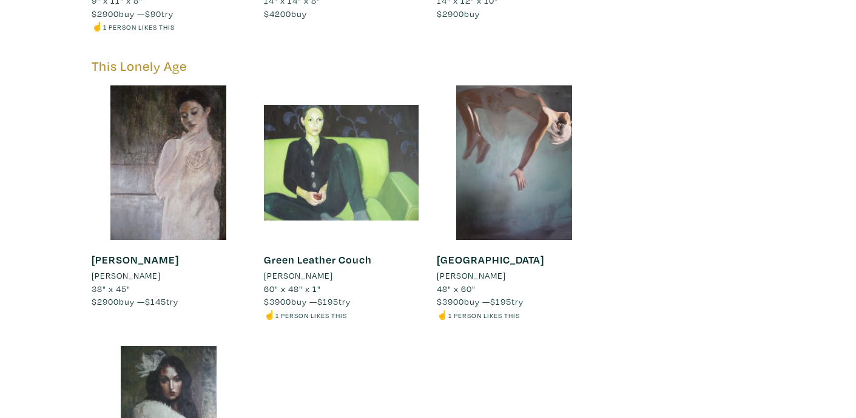
scroll to position [3340, 0]
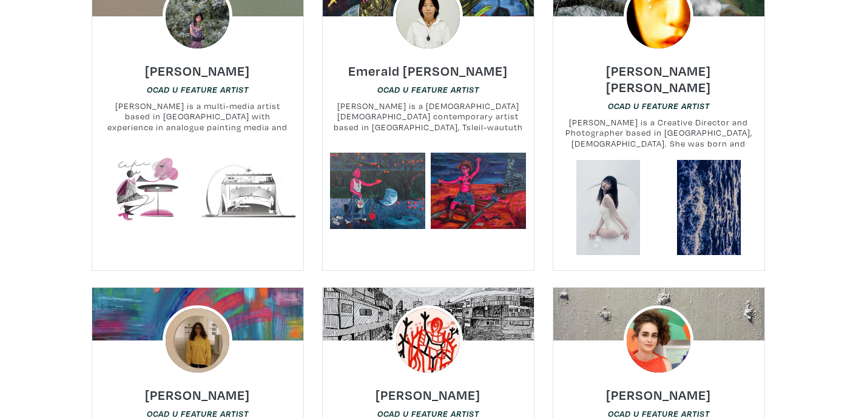
scroll to position [10515, 0]
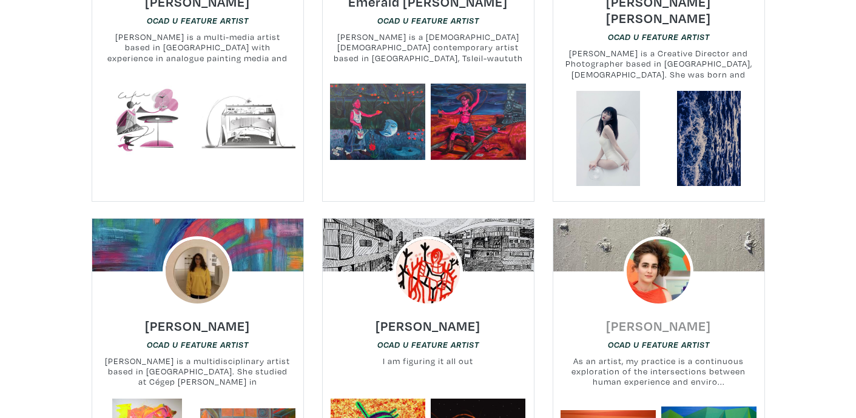
click at [666, 315] on link "Firouzeh Saremi Far" at bounding box center [658, 322] width 105 height 14
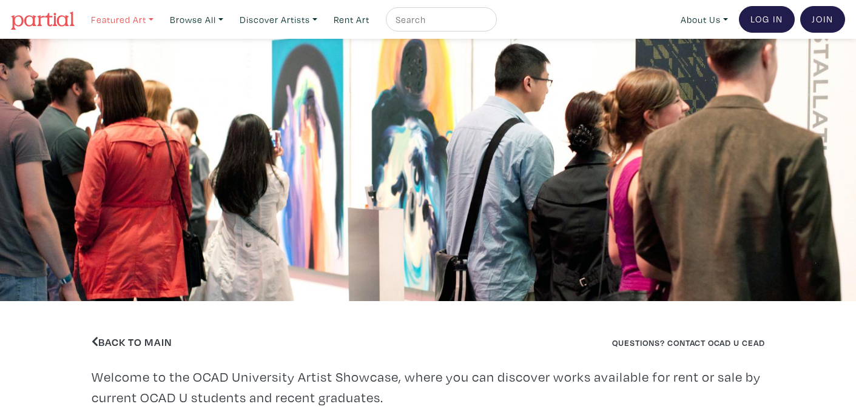
click at [129, 16] on link "Featured Art" at bounding box center [121, 19] width 73 height 25
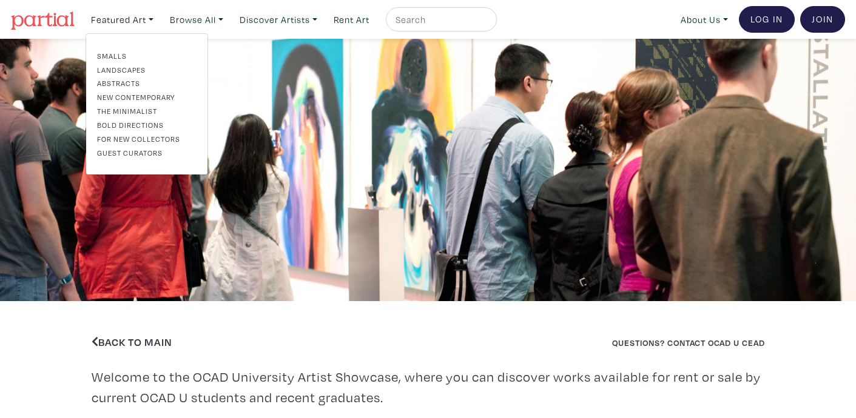
click at [622, 325] on div "Back to Main Questions? Contact OCAD U CEAD Welcome to the OCAD University Arti…" at bounding box center [427, 354] width 691 height 107
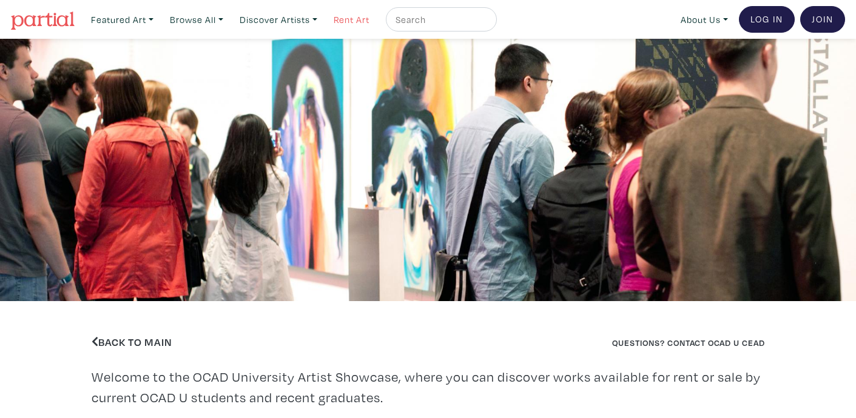
click at [371, 26] on link "Rent Art" at bounding box center [351, 19] width 47 height 25
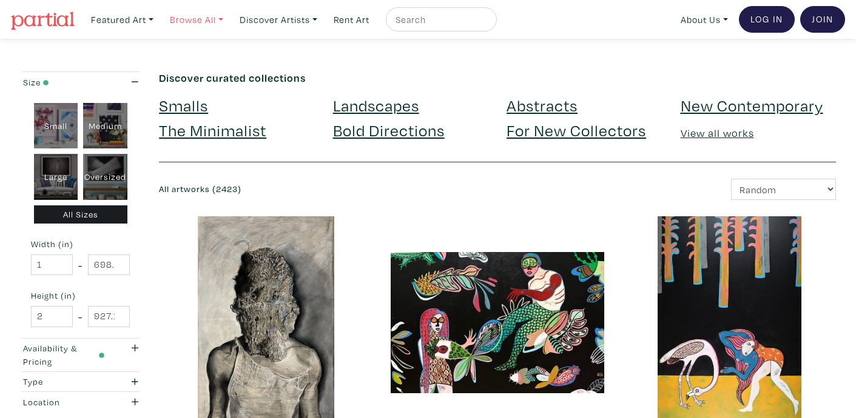
click at [218, 26] on link "Browse All" at bounding box center [196, 19] width 64 height 25
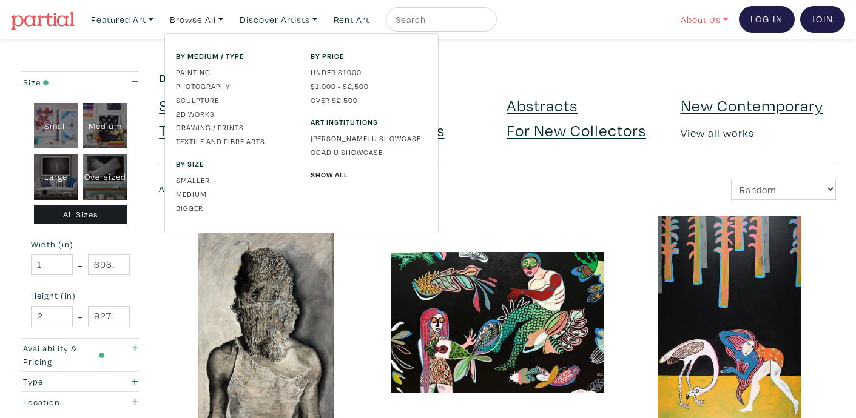
click at [697, 19] on link "About Us" at bounding box center [704, 19] width 58 height 25
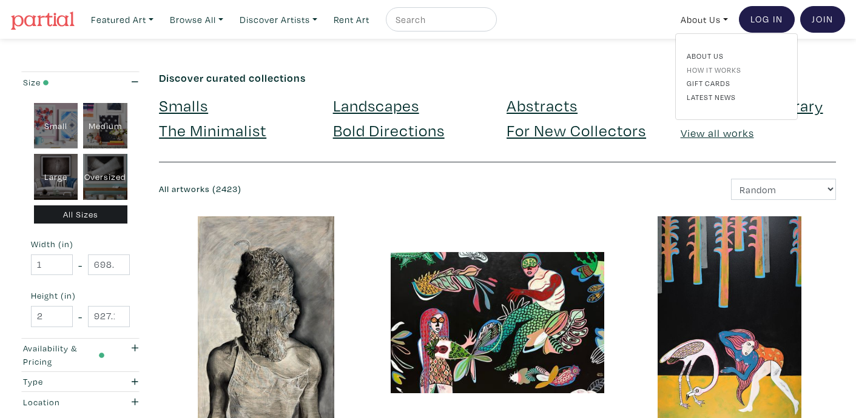
click at [711, 73] on link "How It Works" at bounding box center [735, 69] width 99 height 11
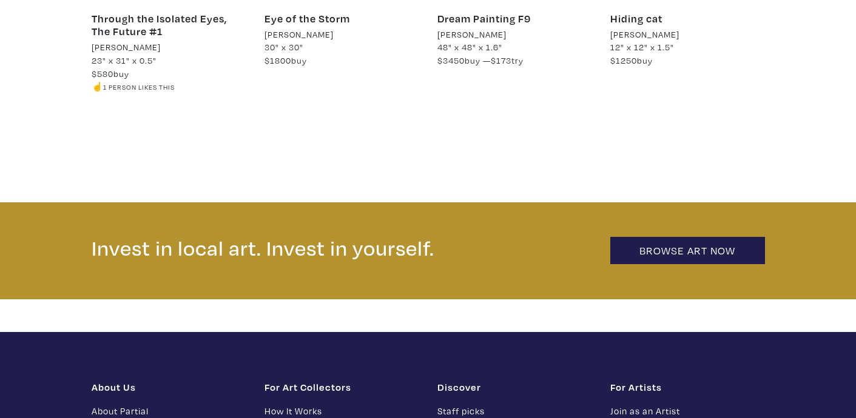
scroll to position [2641, 0]
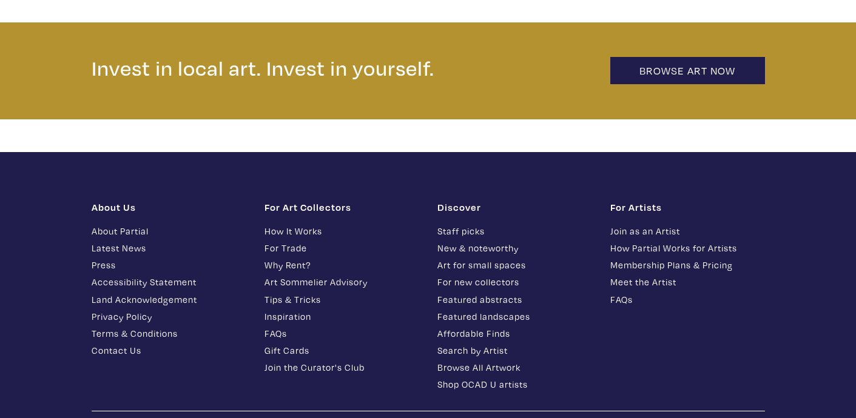
click at [655, 224] on link "Join as an Artist" at bounding box center [687, 231] width 155 height 14
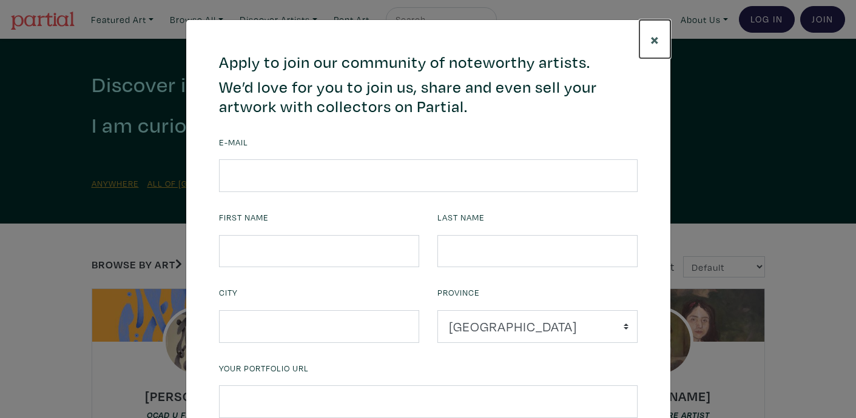
click at [655, 40] on span "×" at bounding box center [654, 38] width 9 height 21
